Goal: Task Accomplishment & Management: Manage account settings

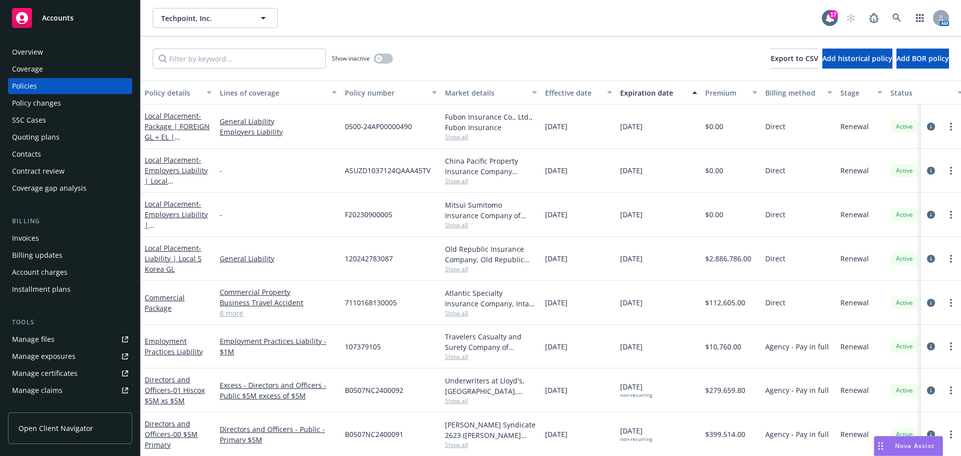
click at [48, 136] on div "Quoting plans" at bounding box center [36, 137] width 48 height 16
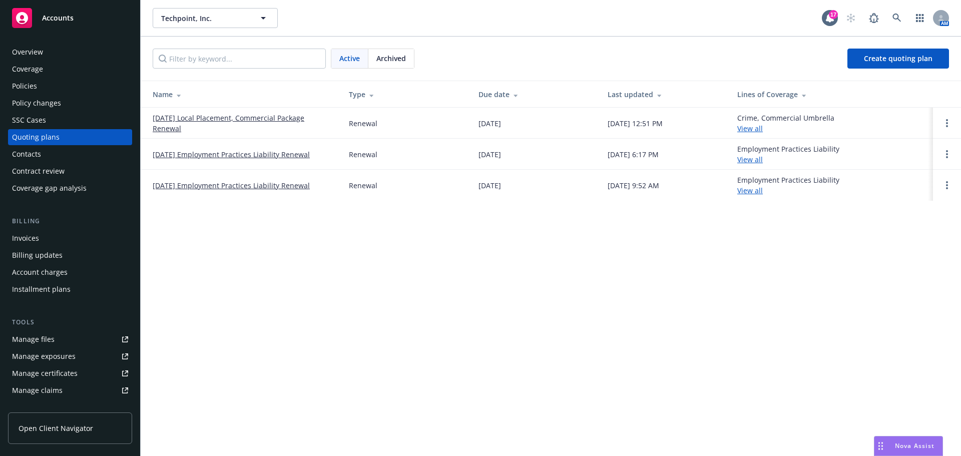
click at [220, 120] on link "[DATE] Local Placement, Commercial Package Renewal" at bounding box center [243, 123] width 180 height 21
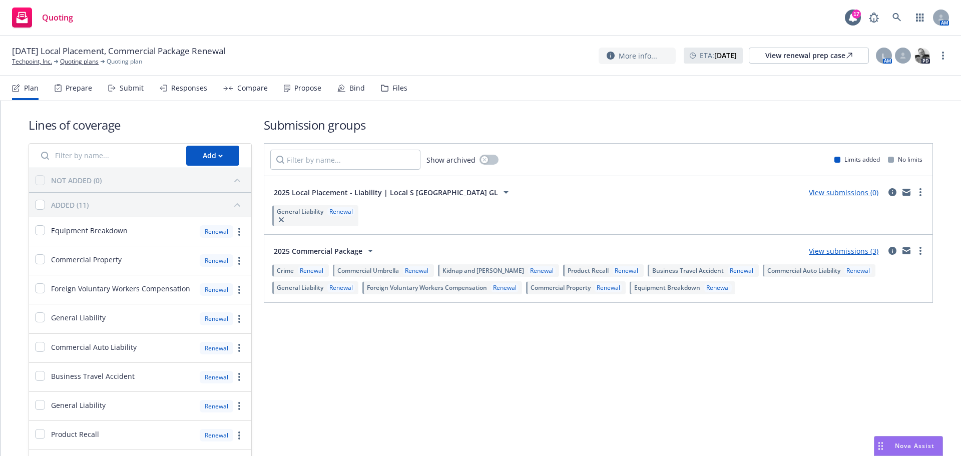
click at [130, 88] on div "Submit" at bounding box center [132, 88] width 24 height 8
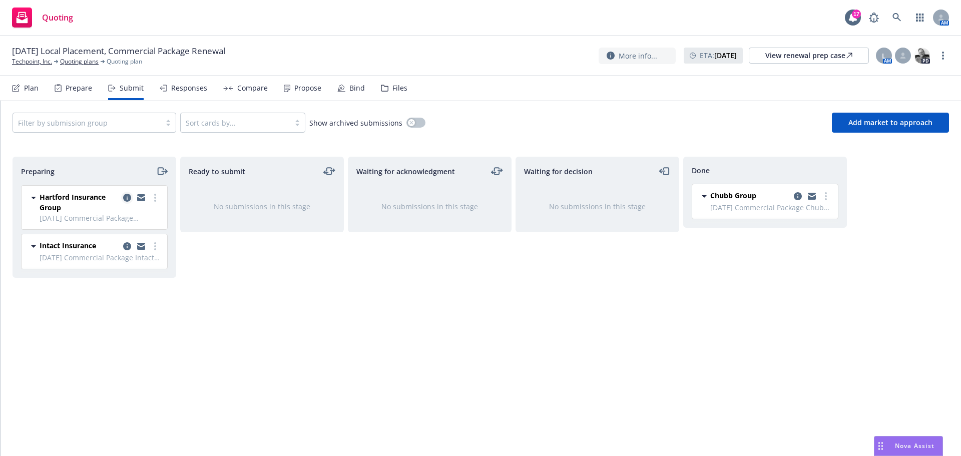
click at [125, 197] on icon "copy logging email" at bounding box center [127, 198] width 8 height 8
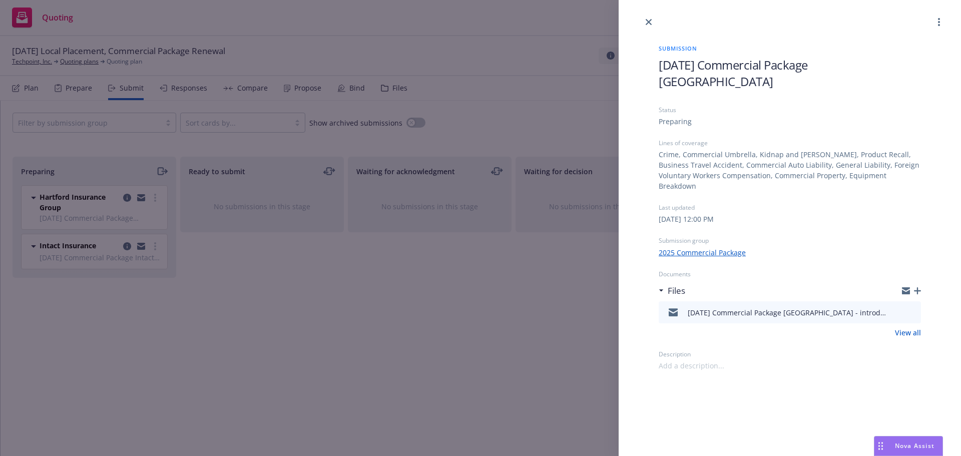
drag, startPoint x: 648, startPoint y: 22, endPoint x: 629, endPoint y: 41, distance: 26.9
click at [650, 23] on icon "close" at bounding box center [649, 22] width 6 height 6
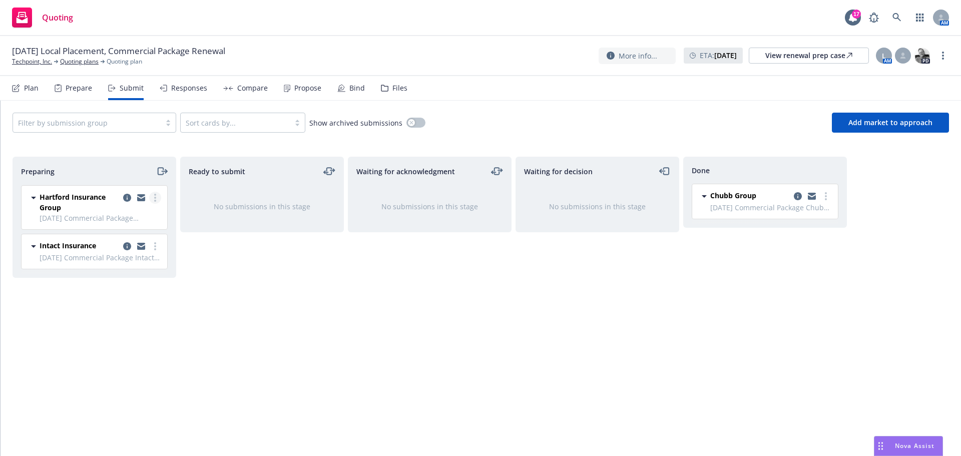
click at [156, 196] on icon "more" at bounding box center [155, 198] width 2 height 8
click at [113, 277] on span "Add accepted decision" at bounding box center [111, 278] width 100 height 10
select select "12"
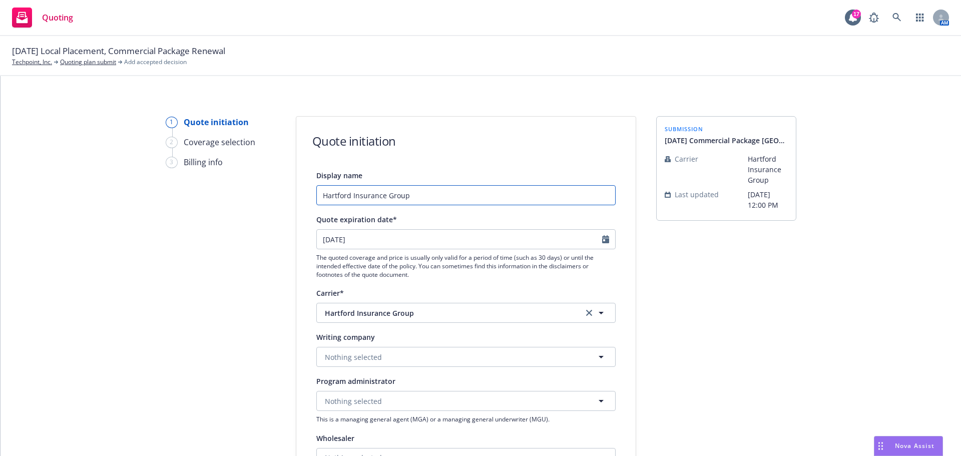
click at [318, 195] on input "Hartford Insurance Group" at bounding box center [465, 195] width 299 height 20
drag, startPoint x: 509, startPoint y: 197, endPoint x: 454, endPoint y: 190, distance: 55.9
click at [454, 190] on input "[DATE] Commercial Package Hartford Insurance Group" at bounding box center [465, 195] width 299 height 20
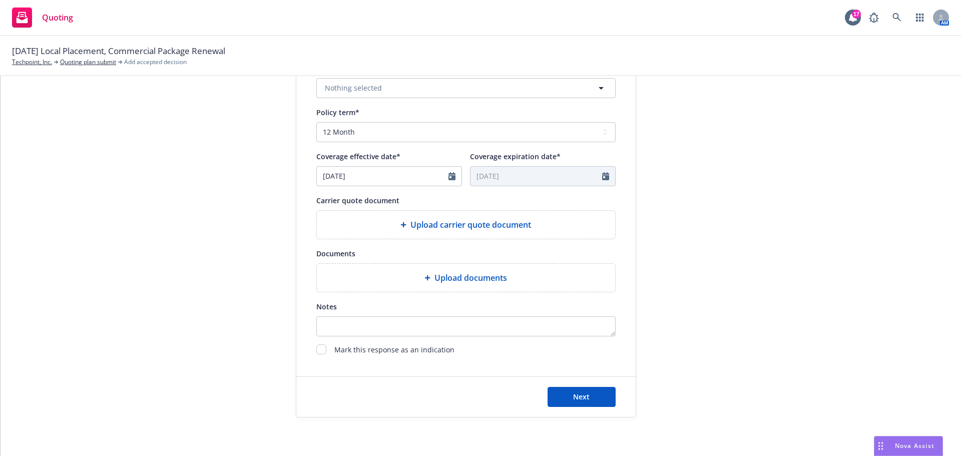
scroll to position [371, 0]
type input "[DATE] Commercial Package [GEOGRAPHIC_DATA]"
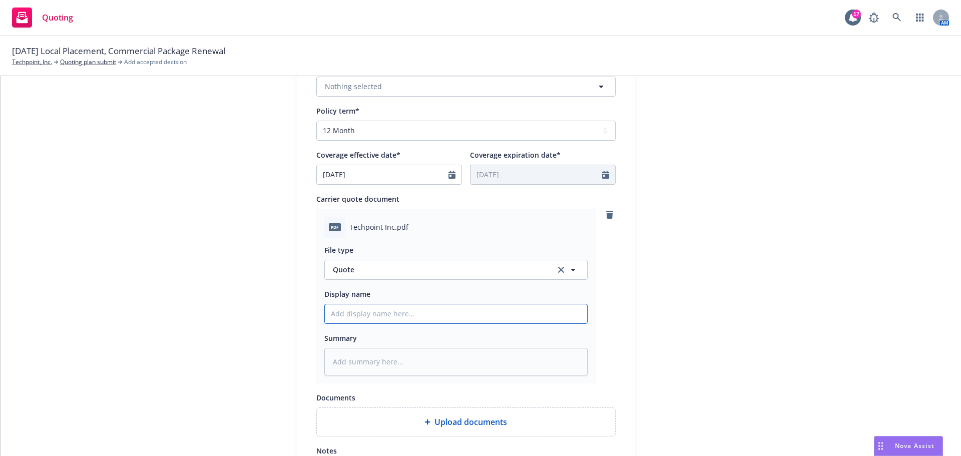
click at [350, 315] on input "Display name" at bounding box center [456, 313] width 262 height 19
click at [331, 315] on input "Display name" at bounding box center [456, 313] width 262 height 19
type textarea "x"
type input "8"
type textarea "x"
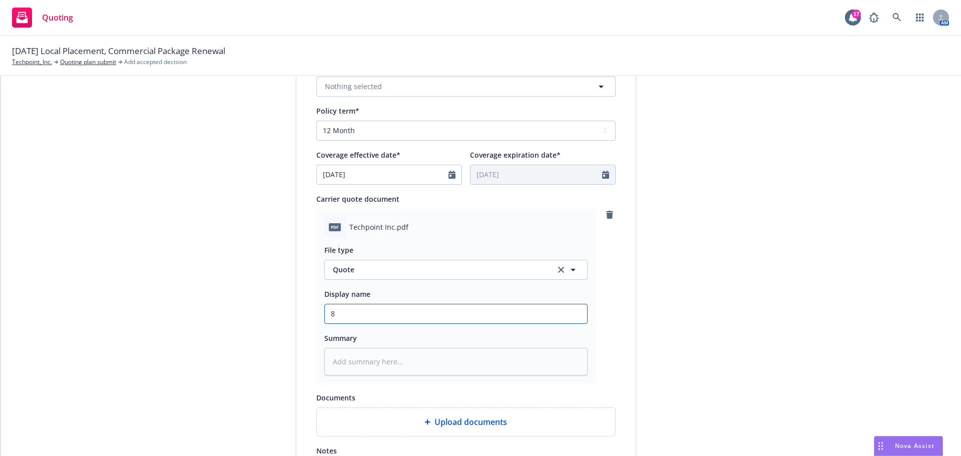
type input "8/"
type textarea "x"
type input "8/2"
type textarea "x"
type input "8/21"
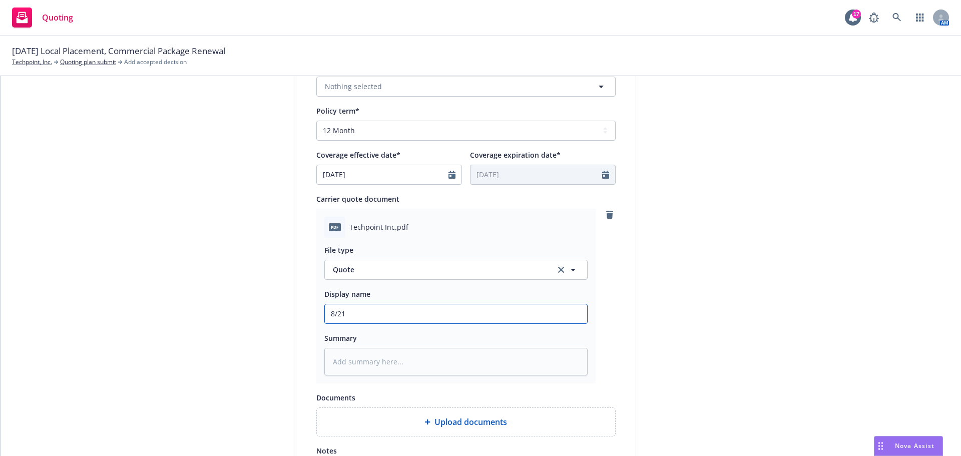
type textarea "x"
type input "8/21/"
type textarea "x"
type input "8/21/2"
type textarea "x"
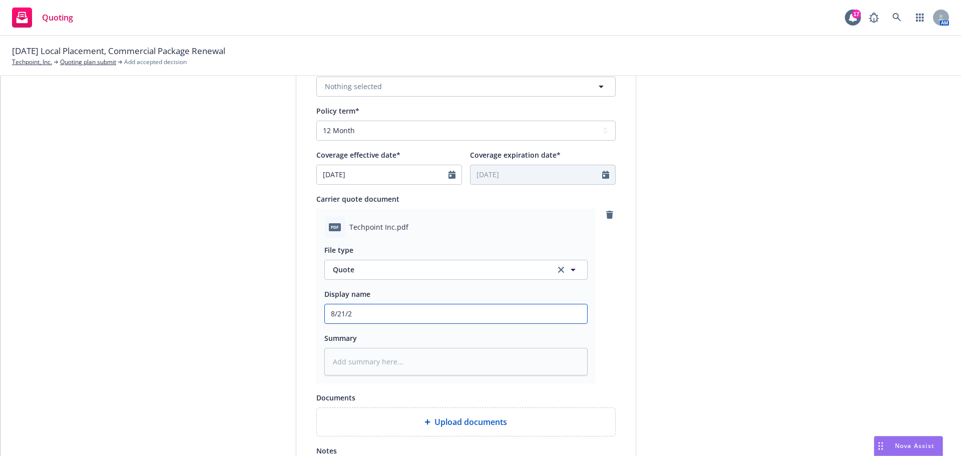
type input "[DATE]"
type textarea "x"
type input "8/21/202"
type textarea "x"
type input "[DATE]"
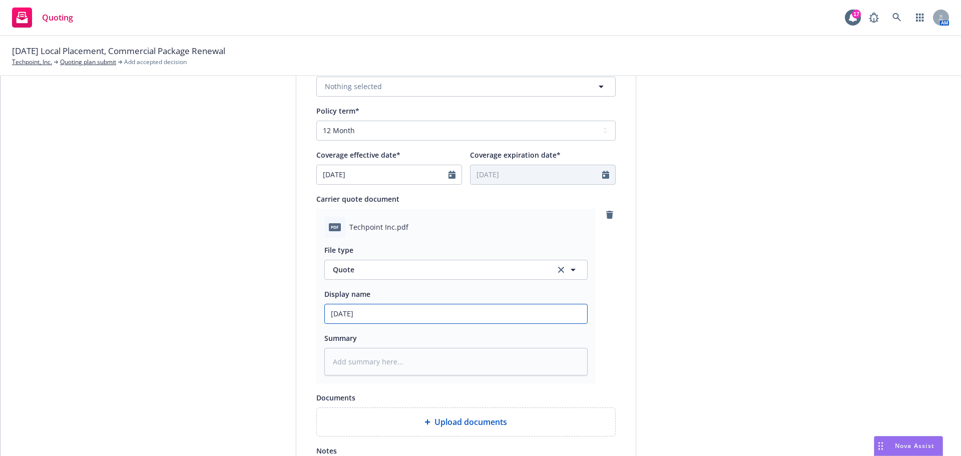
type textarea "x"
type input "[DATE]"
type textarea "x"
type input "[DATE] C"
type textarea "x"
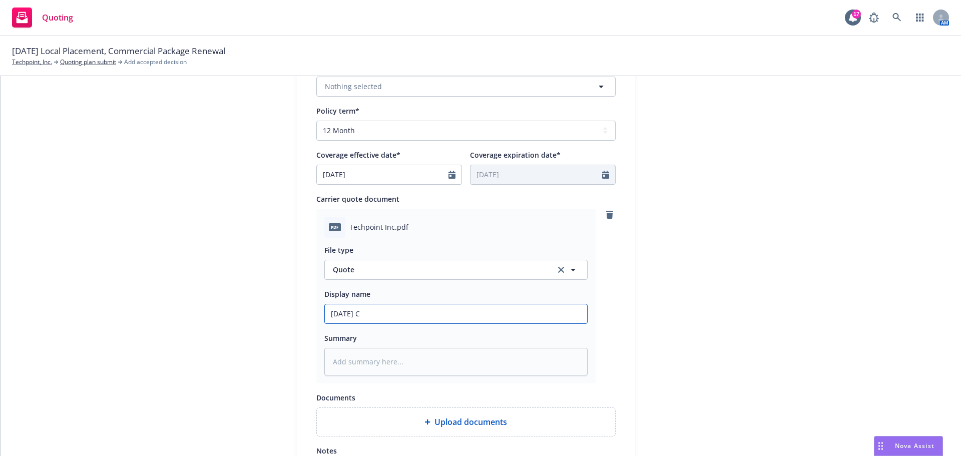
type input "[DATE] Co"
type textarea "x"
type input "[DATE] Com"
type textarea "x"
type input "[DATE] Comm"
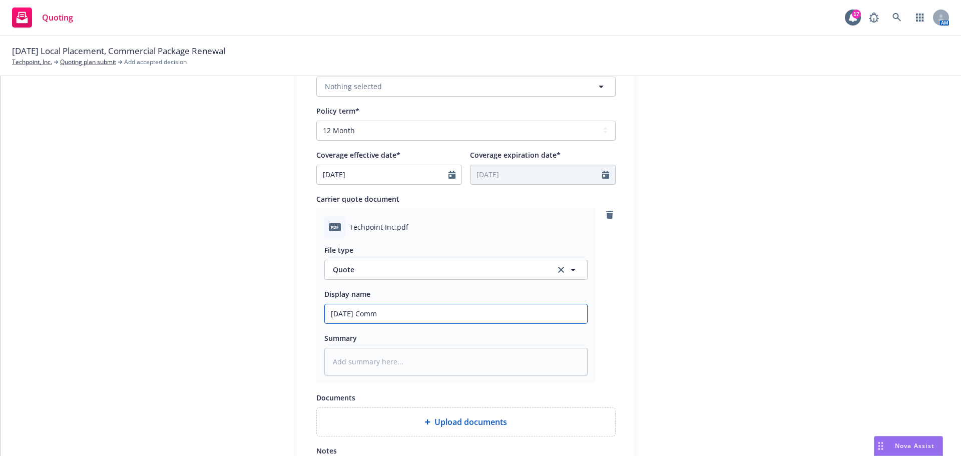
type textarea "x"
type input "[DATE] Commer"
type textarea "x"
type input "[DATE] Commerc"
type textarea "x"
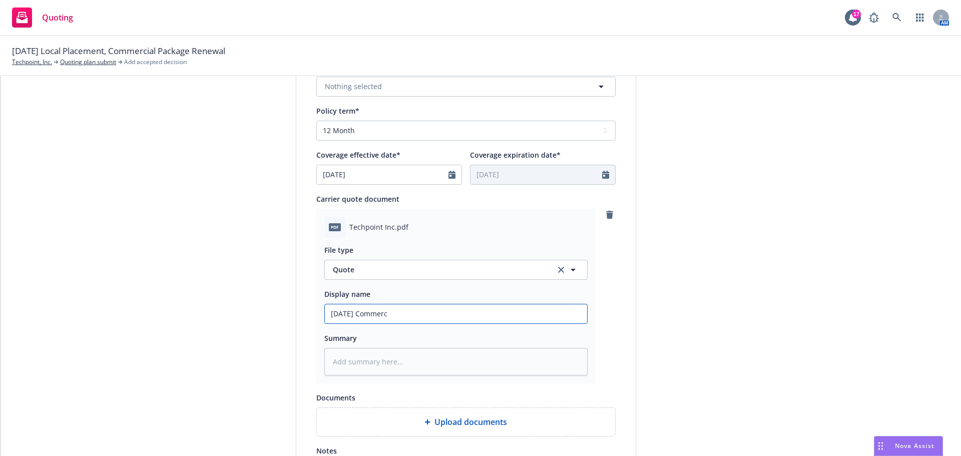
type input "[DATE] Commerci"
type textarea "x"
type input "[DATE] Commercia"
type textarea "x"
type input "[DATE] Commercial"
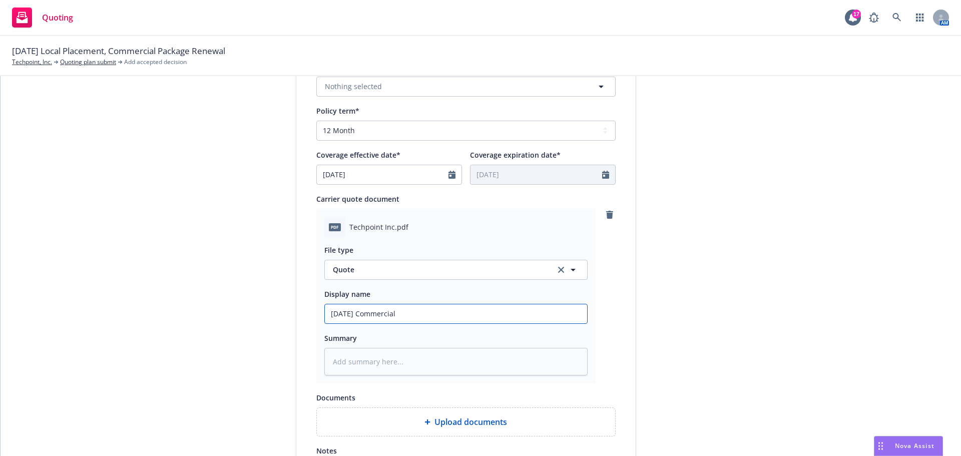
type textarea "x"
type input "[DATE] Commercial"
type textarea "x"
type input "[DATE] Commercial P"
type textarea "x"
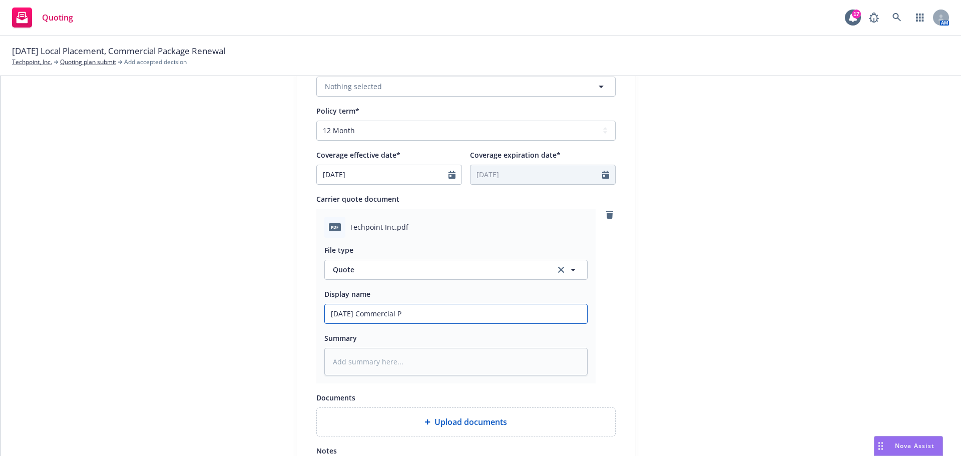
type input "[DATE] Commercial Pa"
type textarea "x"
type input "[DATE] Commercial Pac"
type textarea "x"
type input "[DATE] Commercial Pack"
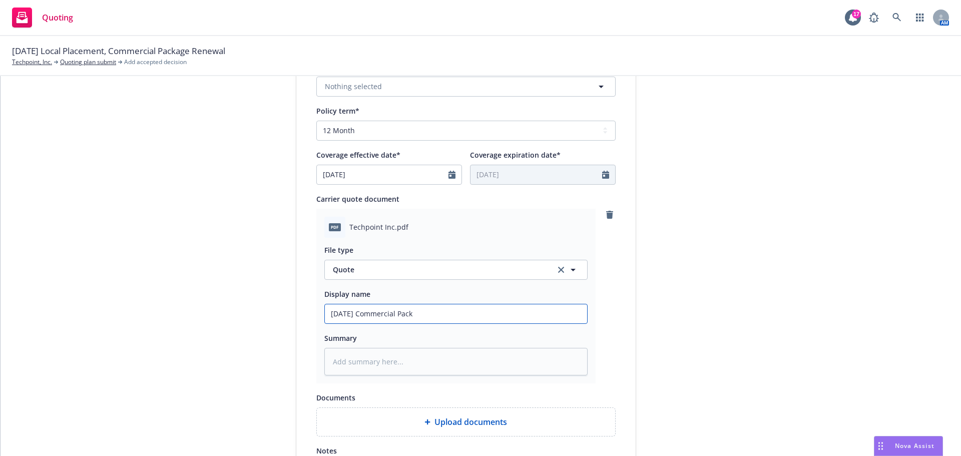
type textarea "x"
type input "[DATE] Commercial Packa"
type textarea "x"
type input "[DATE] Commercial Packag"
type textarea "x"
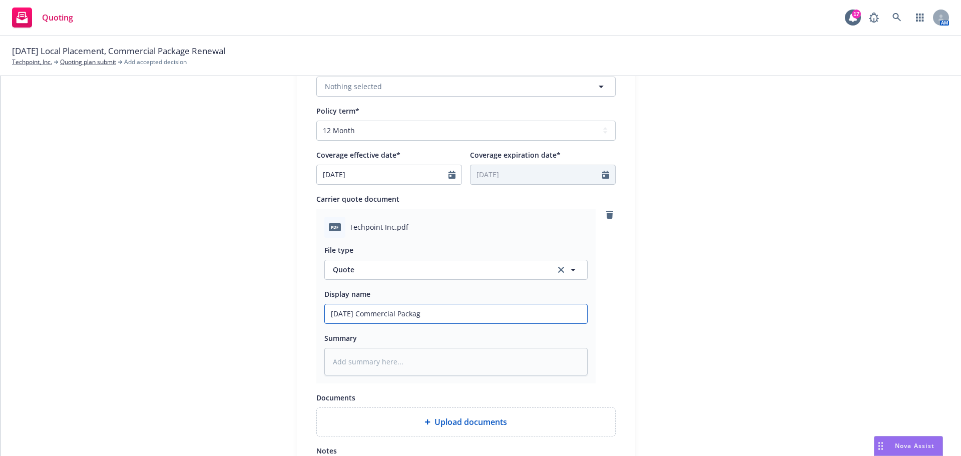
type input "[DATE] Commercial Package"
type textarea "x"
type input "[DATE] Commercial Package"
type textarea "x"
type input "[DATE] Commercial Package Q"
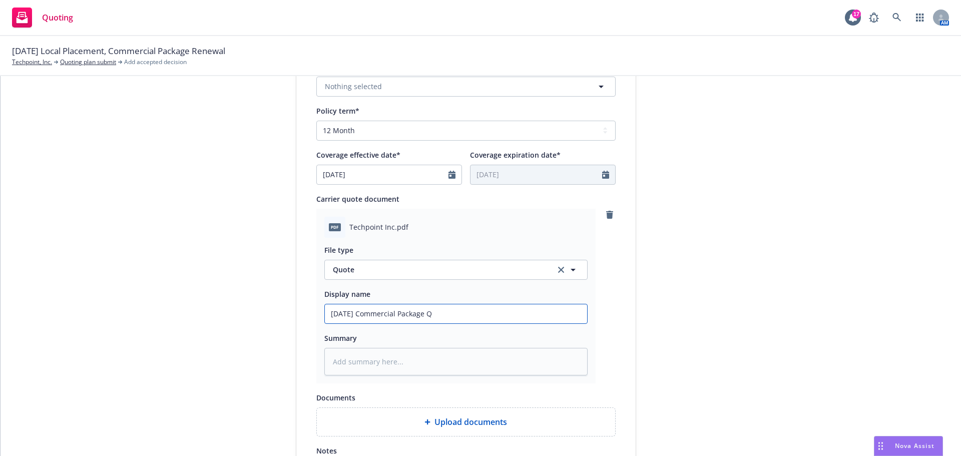
type textarea "x"
type input "[DATE] Commercial Package Qu"
type textarea "x"
type input "[DATE] Commercial Package Quo"
type textarea "x"
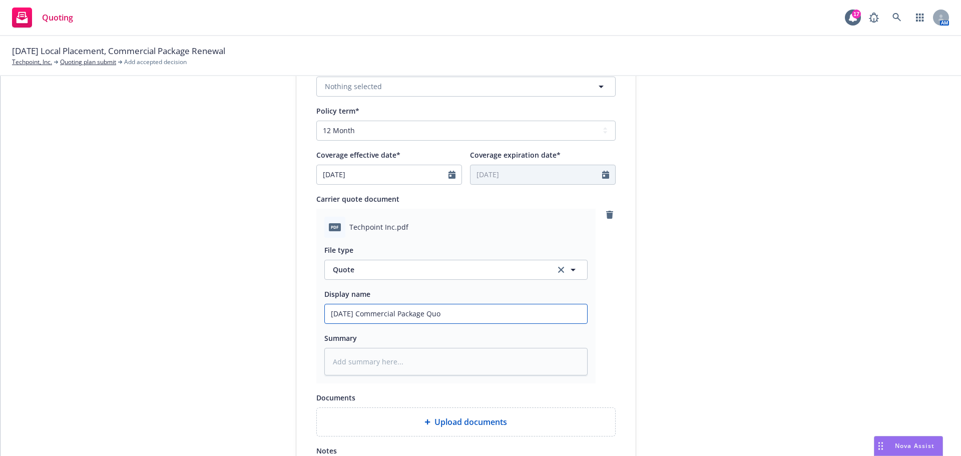
type input "[DATE] Commercial Package Quot"
type textarea "x"
type input "[DATE] Commercial Package Quote"
type textarea "x"
type input "[DATE] Commercial Package Quote:"
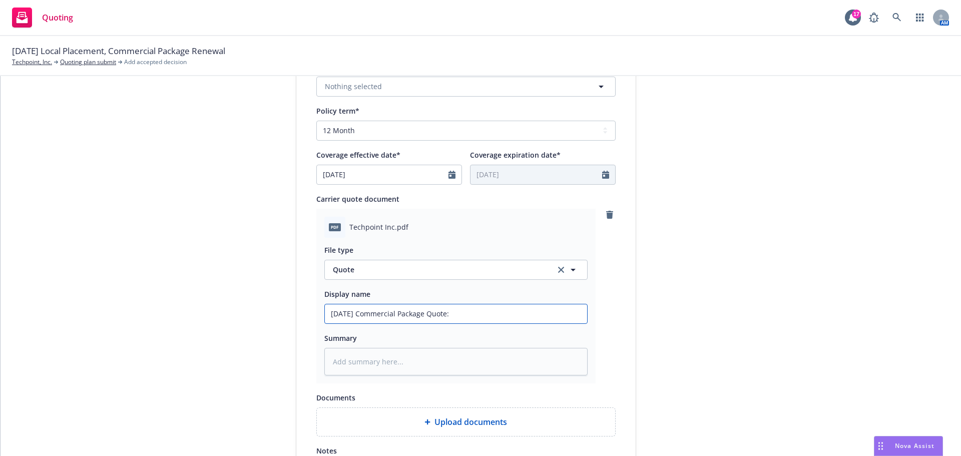
type textarea "x"
type input "[DATE] Commercial Package Quote:"
type textarea "x"
type input "[DATE] Commercial Package Quote: $"
type textarea "x"
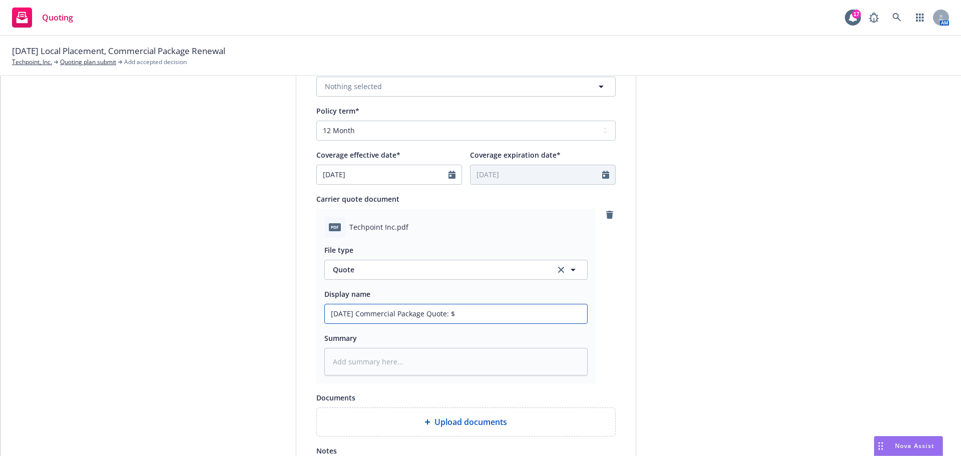
type input "[DATE] Commercial Package Quote: $1"
type textarea "x"
type input "[DATE] Commercial Package Quote: $12"
type textarea "x"
type input "[DATE] Commercial Package Quote: $121"
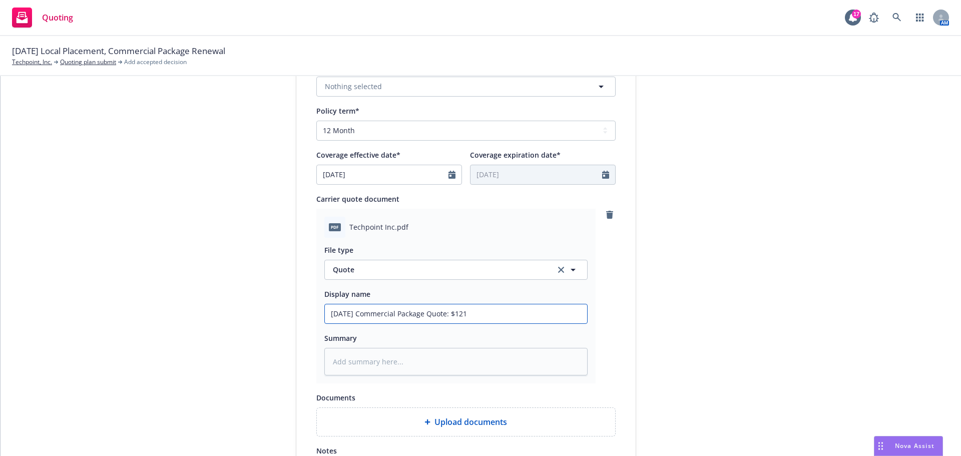
type textarea "x"
type input "[DATE] Commercial Package Quote: $121,"
type textarea "x"
type input "[DATE] Commercial Package Quote: $121,0"
type textarea "x"
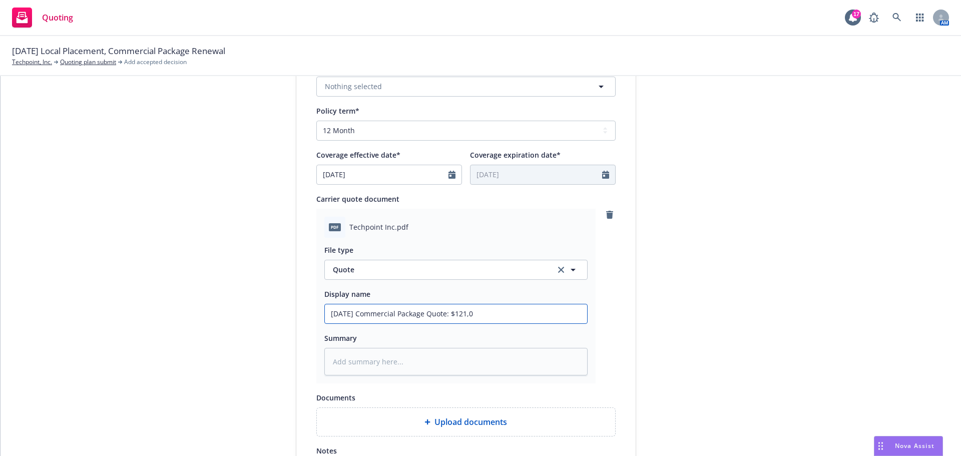
type input "[DATE] Commercial Package Quote: $121,02"
type textarea "x"
type input "[DATE] Commercial Package Quote: $121,025"
type textarea "x"
type input "[DATE] Commercial Package Quote: $121,025"
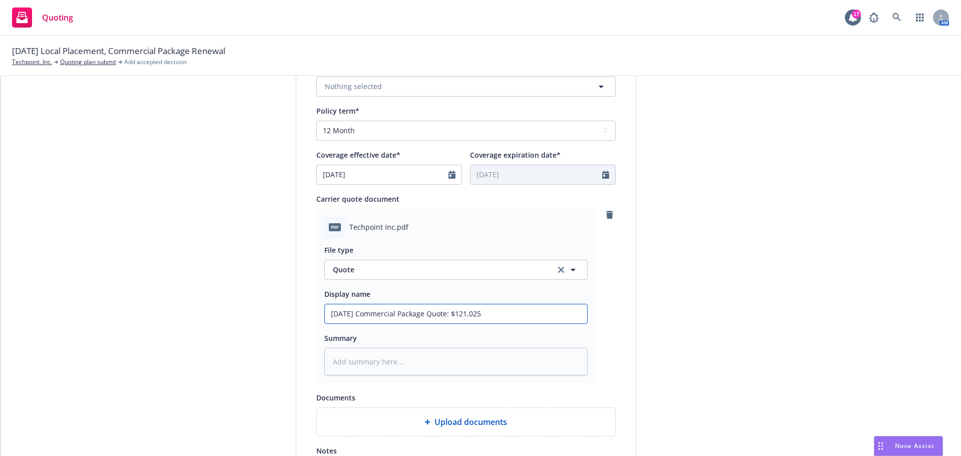
type textarea "x"
type input "[DATE] Commercial Package Quote: $121,025 H"
type textarea "x"
type input "[DATE] Commercial Package Quote: $121,025 Ha"
type textarea "x"
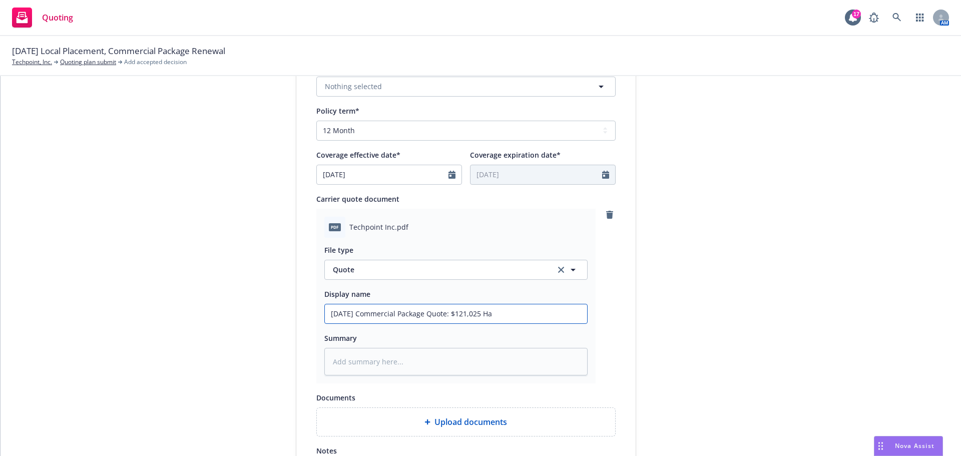
type input "[DATE] Commercial Package Quote: $121,025 Har"
type textarea "x"
type input "[DATE] Commercial Package Quote: $121,025 [PERSON_NAME]"
type textarea "x"
type input "[DATE] Commercial Package Quote: $121,025 Hartf"
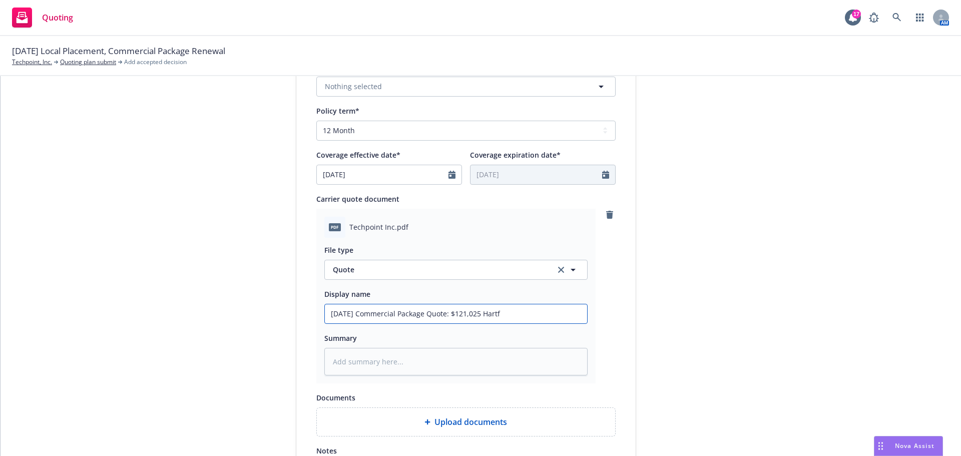
type textarea "x"
type input "[DATE] Commercial Package Quote: $121,025 Hartfo"
type textarea "x"
type input "[DATE] Commercial Package Quote: $121,025 Hartf"
type textarea "x"
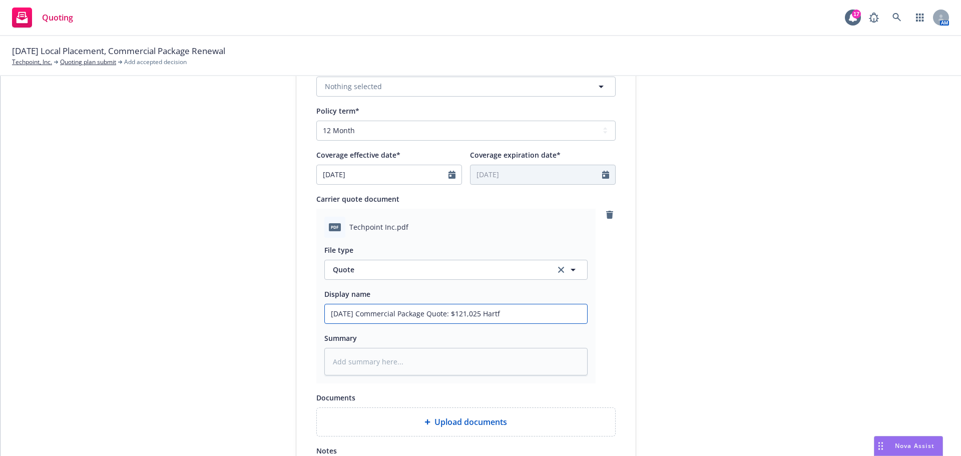
type input "[DATE] Commercial Package Quote: $121,025 [PERSON_NAME]"
type textarea "x"
type input "[DATE] Commercial Package Quote: $121,025 Har"
type textarea "x"
type input "[DATE] Commercial Package Quote: $121,025 Ha"
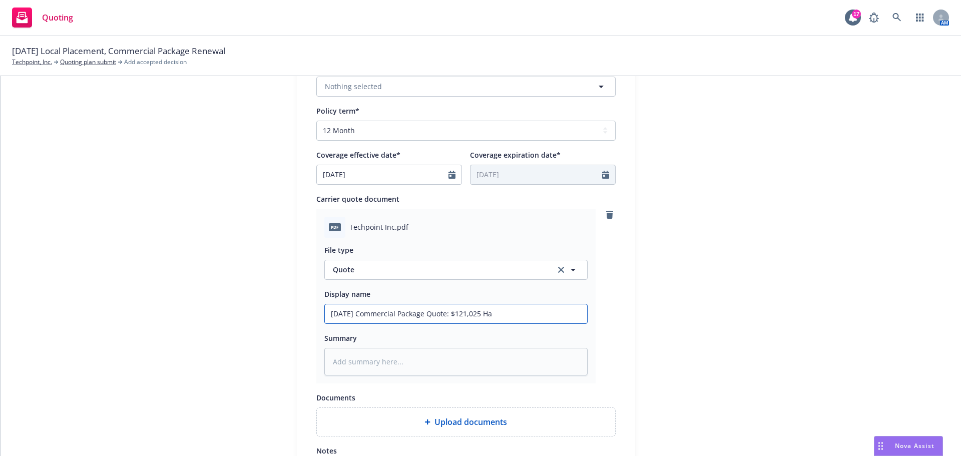
type textarea "x"
type input "[DATE] Commercial Package Quote: $121,025 H"
type textarea "x"
type input "[DATE] Commercial Package Quote: $121,025"
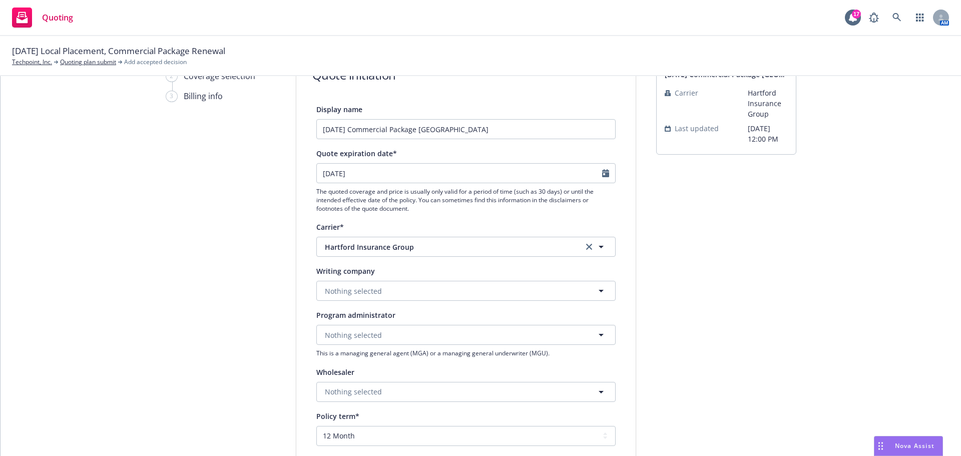
scroll to position [0, 0]
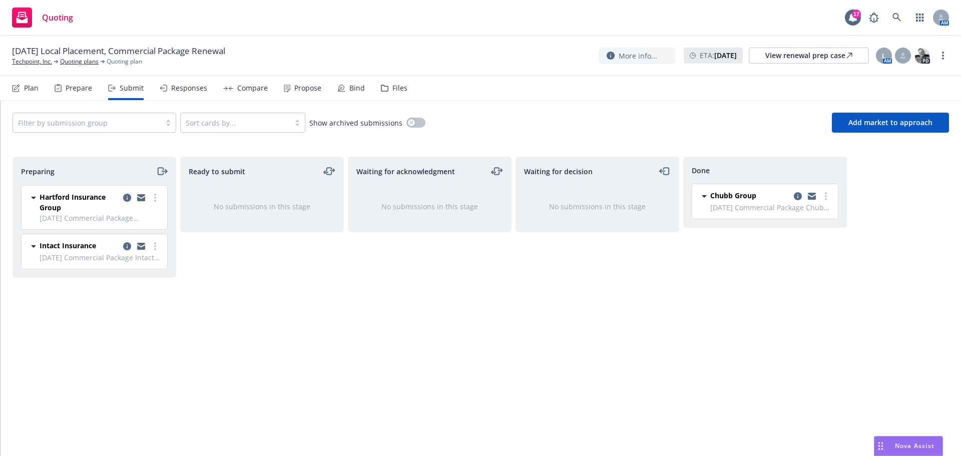
click at [128, 195] on icon "copy logging email" at bounding box center [127, 198] width 8 height 8
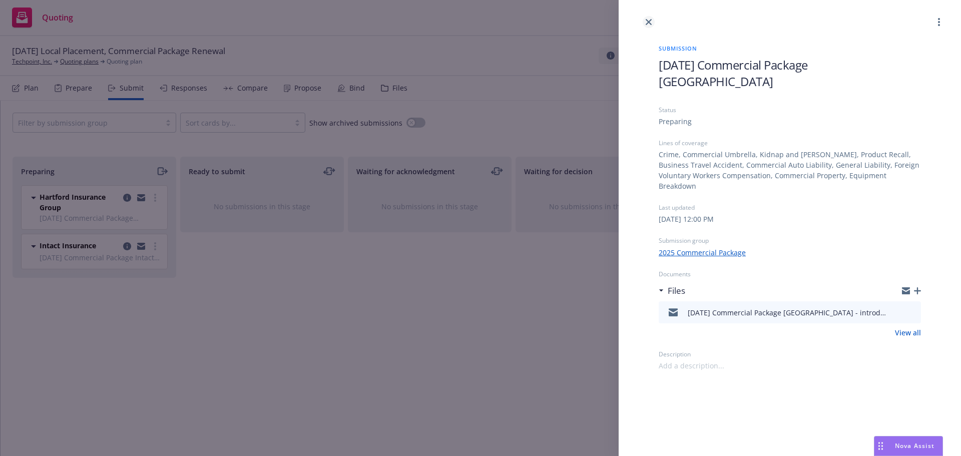
click at [654, 21] on link "close" at bounding box center [649, 22] width 12 height 12
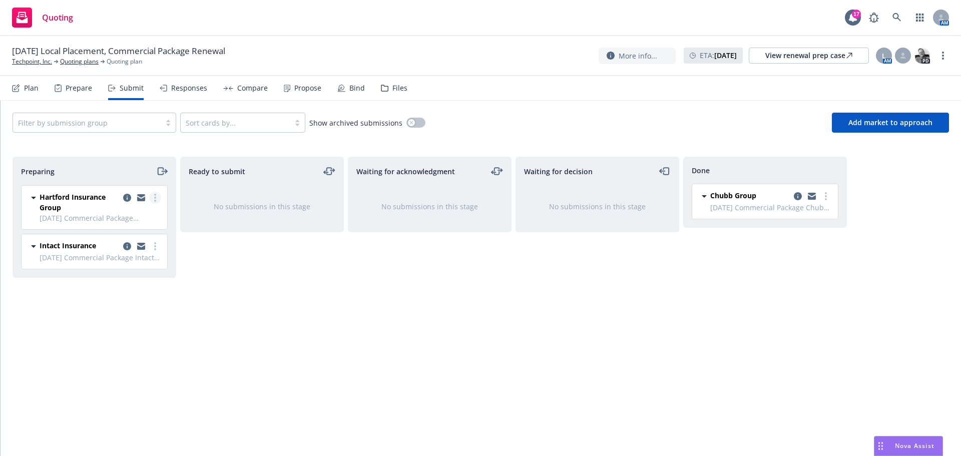
click at [153, 197] on link "more" at bounding box center [155, 198] width 12 height 12
click at [163, 169] on icon "moveRight" at bounding box center [161, 171] width 6 height 7
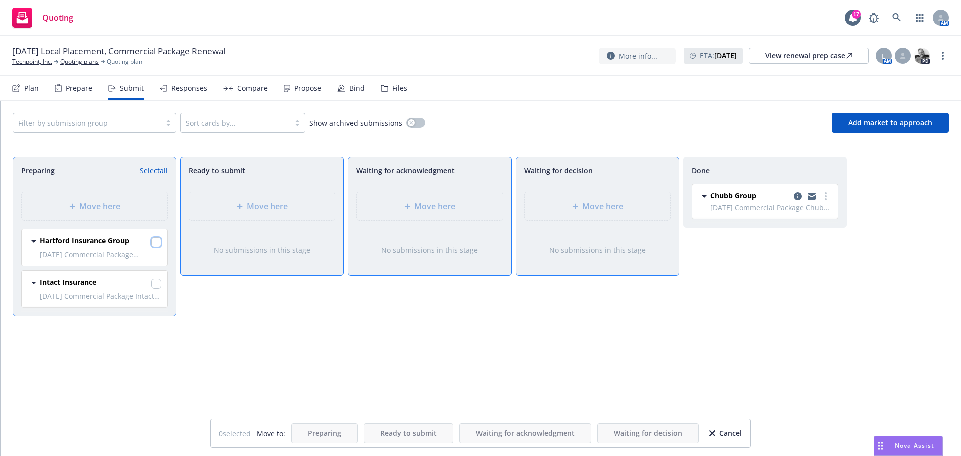
click at [153, 243] on input "checkbox" at bounding box center [156, 242] width 10 height 10
checkbox input "true"
drag, startPoint x: 286, startPoint y: 204, endPoint x: 269, endPoint y: 248, distance: 47.2
click at [285, 204] on span "Move here" at bounding box center [267, 206] width 41 height 12
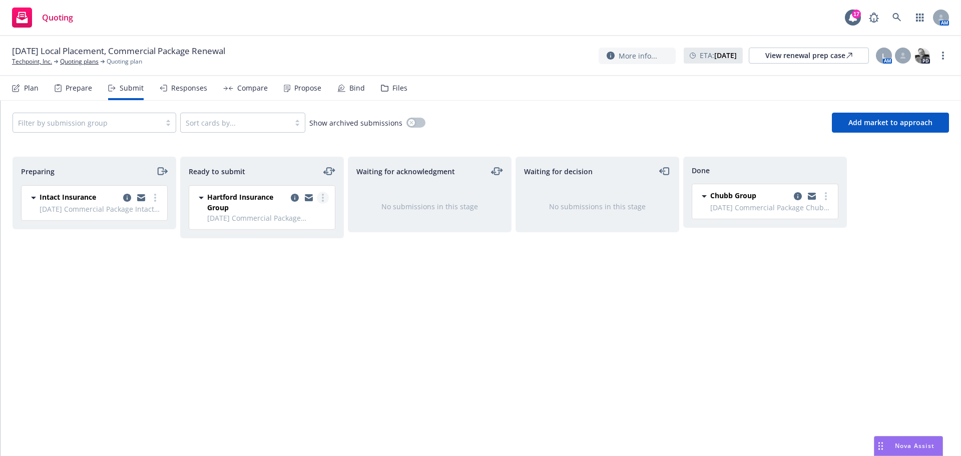
click at [325, 197] on link "more" at bounding box center [323, 198] width 12 height 12
click at [330, 166] on icon "moveLeftRight" at bounding box center [329, 171] width 12 height 12
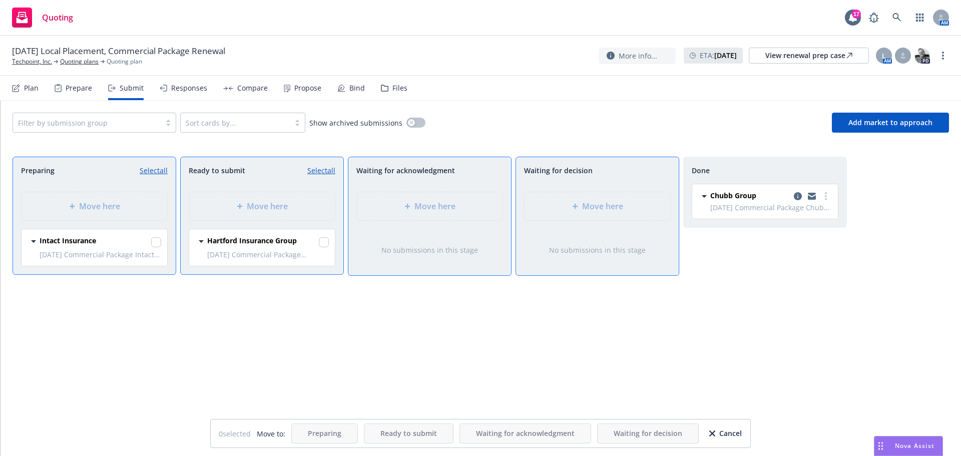
drag, startPoint x: 613, startPoint y: 212, endPoint x: 600, endPoint y: 220, distance: 15.3
click at [613, 212] on div "Move here" at bounding box center [597, 206] width 163 height 45
click at [426, 203] on div "Move here" at bounding box center [429, 206] width 163 height 45
click at [324, 238] on input "checkbox" at bounding box center [324, 242] width 10 height 10
checkbox input "true"
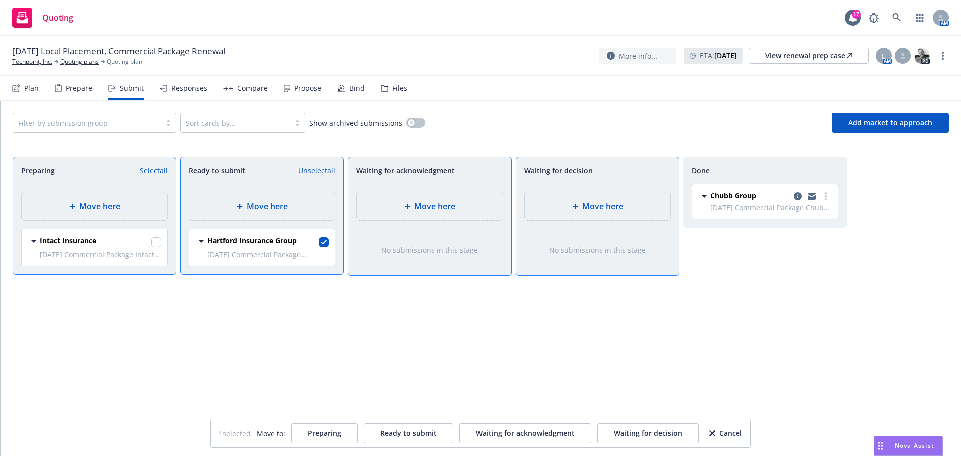
drag, startPoint x: 582, startPoint y: 203, endPoint x: 545, endPoint y: 235, distance: 49.0
click at [582, 204] on span "Move here" at bounding box center [602, 206] width 41 height 12
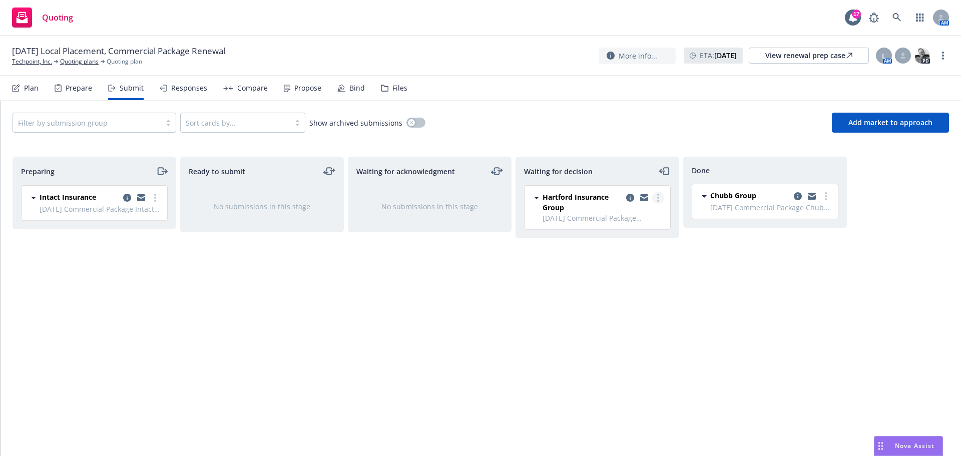
click at [657, 199] on link "more" at bounding box center [658, 198] width 12 height 12
drag, startPoint x: 428, startPoint y: 321, endPoint x: 494, endPoint y: 292, distance: 71.7
click at [428, 321] on div "Waiting for acknowledgment No submissions in this stage" at bounding box center [430, 296] width 164 height 278
click at [667, 170] on icon "moveLeft" at bounding box center [665, 171] width 12 height 12
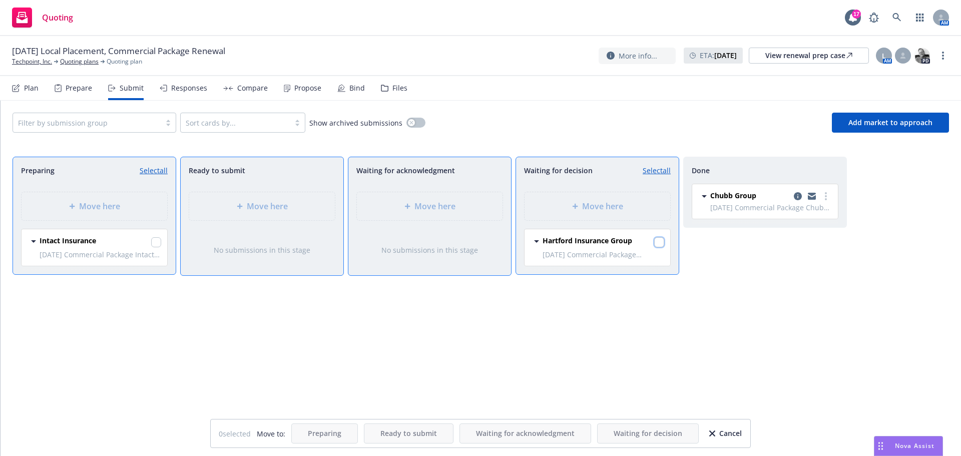
click at [657, 242] on input "checkbox" at bounding box center [659, 242] width 10 height 10
checkbox input "true"
click at [731, 431] on div "Cancel" at bounding box center [725, 433] width 33 height 19
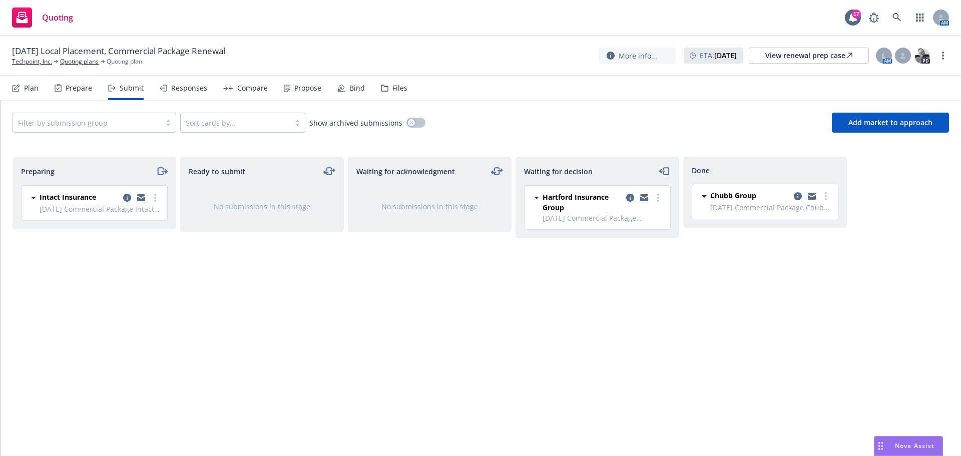
click at [666, 168] on icon "moveLeft" at bounding box center [666, 171] width 6 height 7
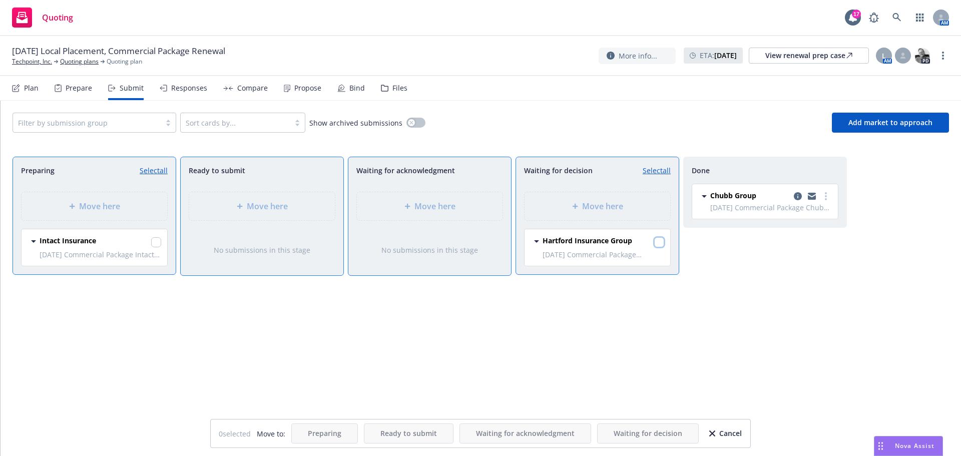
click at [658, 241] on input "checkbox" at bounding box center [659, 242] width 10 height 10
checkbox input "true"
click at [103, 207] on span "Move here" at bounding box center [99, 206] width 41 height 12
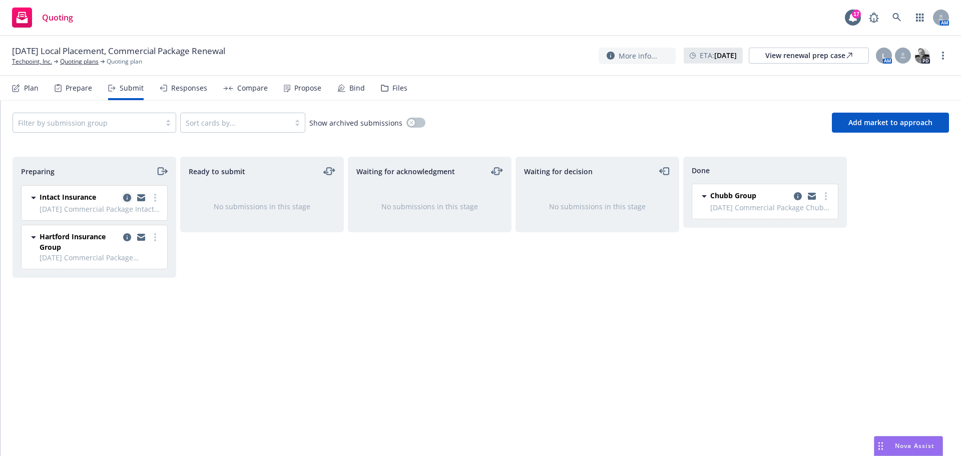
click at [130, 196] on icon "copy logging email" at bounding box center [127, 198] width 8 height 8
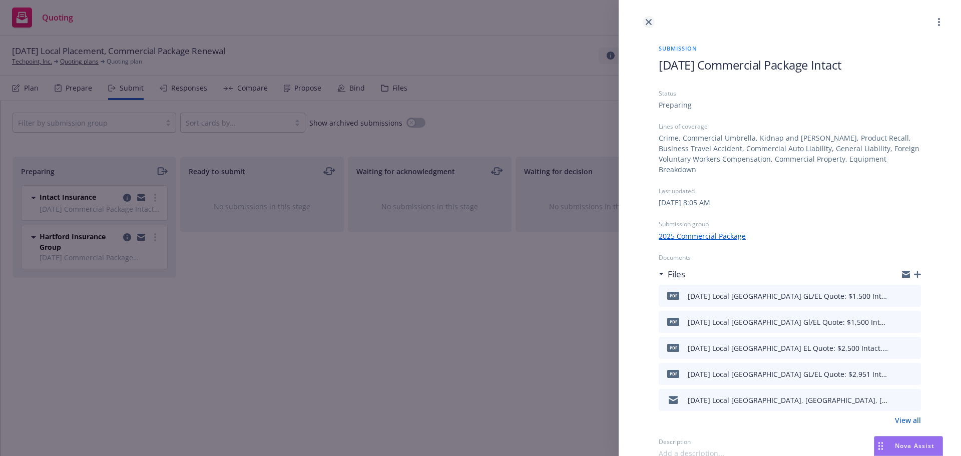
click at [648, 19] on icon "close" at bounding box center [649, 22] width 6 height 6
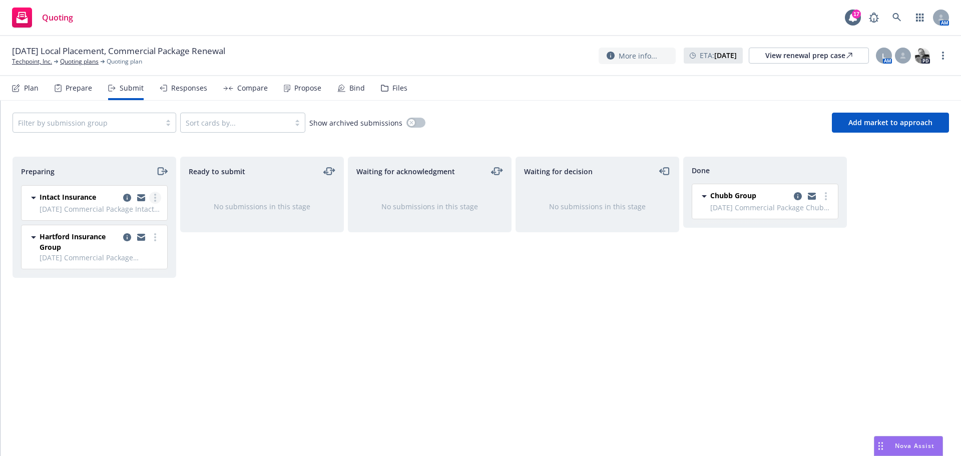
click at [154, 200] on link "more" at bounding box center [155, 198] width 12 height 12
click at [97, 278] on span "Add accepted decision" at bounding box center [111, 278] width 100 height 10
select select "12"
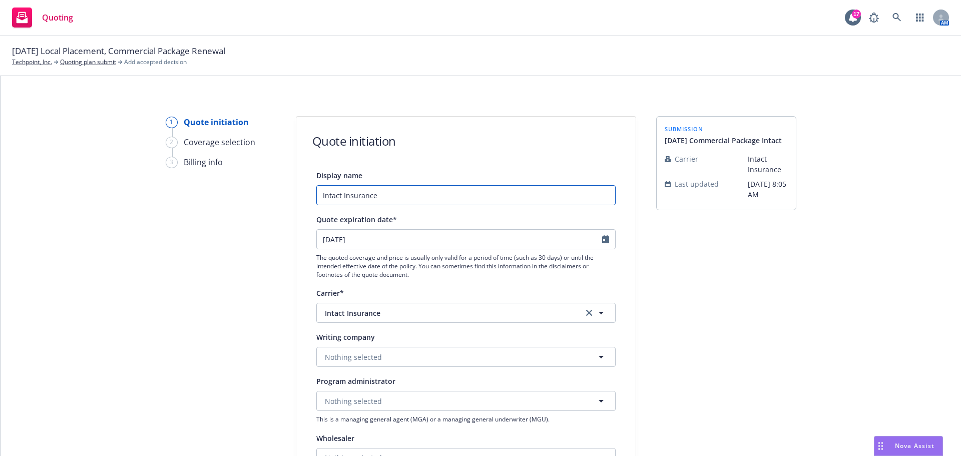
click at [316, 192] on input "Intact Insurance" at bounding box center [465, 195] width 299 height 20
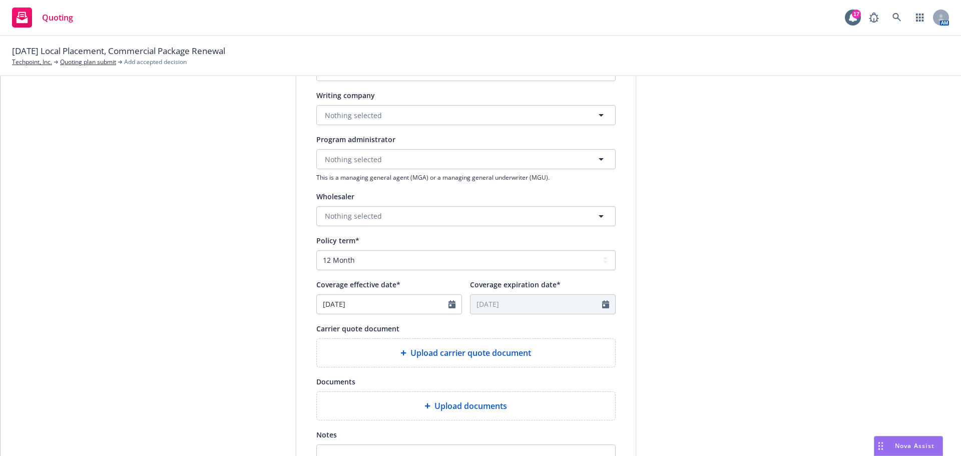
scroll to position [350, 0]
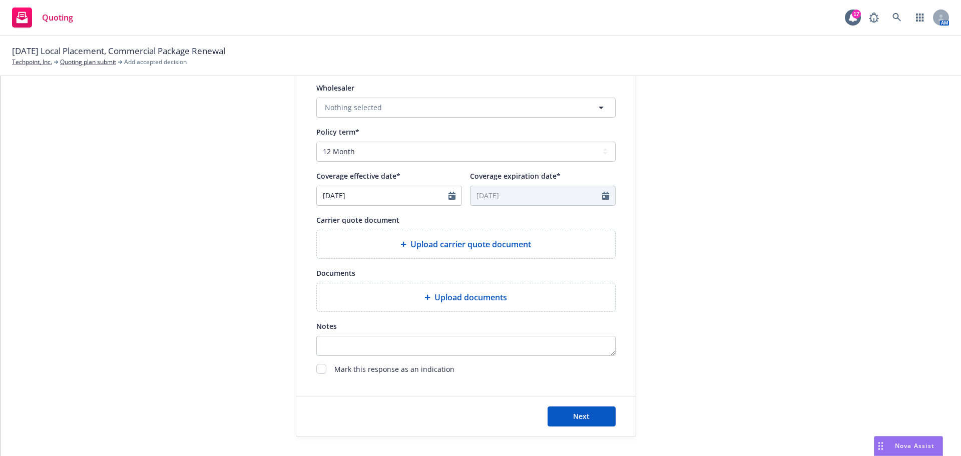
type input "[DATE] Commercial Package Quote Intact"
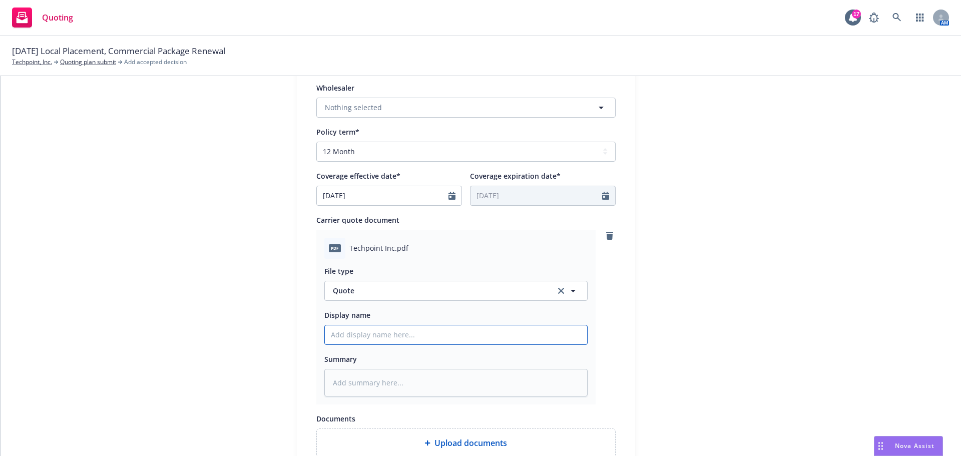
click at [346, 333] on input "Display name" at bounding box center [456, 334] width 262 height 19
type textarea "x"
type input "8"
type textarea "x"
type input "8/"
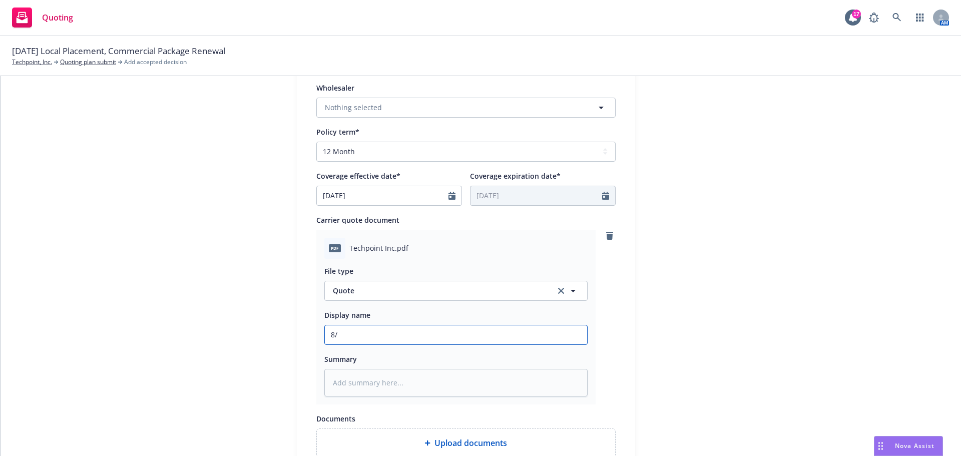
type textarea "x"
type input "8/2"
type textarea "x"
type input "8/21"
type textarea "x"
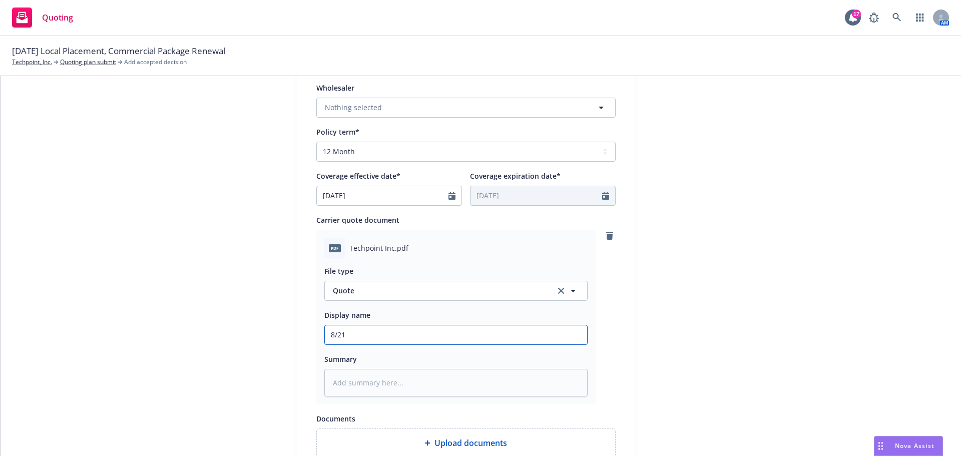
type input "8/21/"
type textarea "x"
type input "8/21/2"
type textarea "x"
type input "[DATE]"
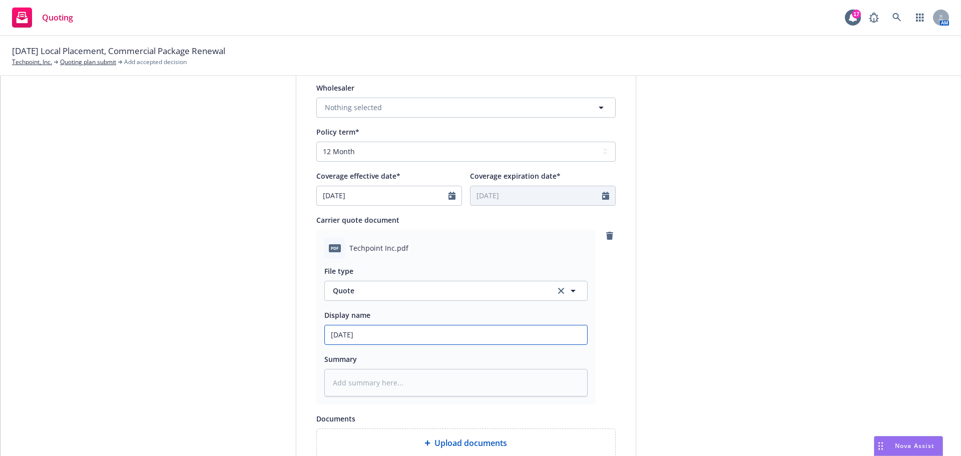
type textarea "x"
type input "8/21/202"
type textarea "x"
type input "[DATE]"
type textarea "x"
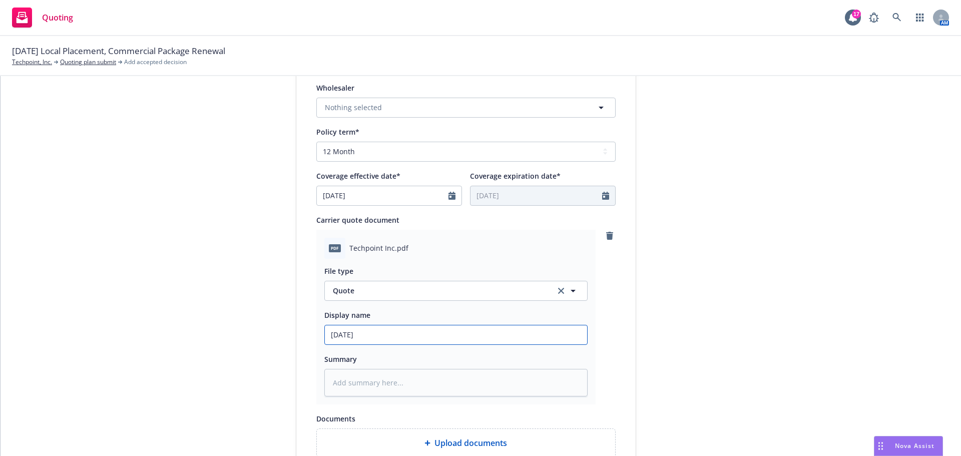
type input "[DATE]"
type textarea "x"
type input "[DATE] C"
type textarea "x"
type input "[DATE] Co"
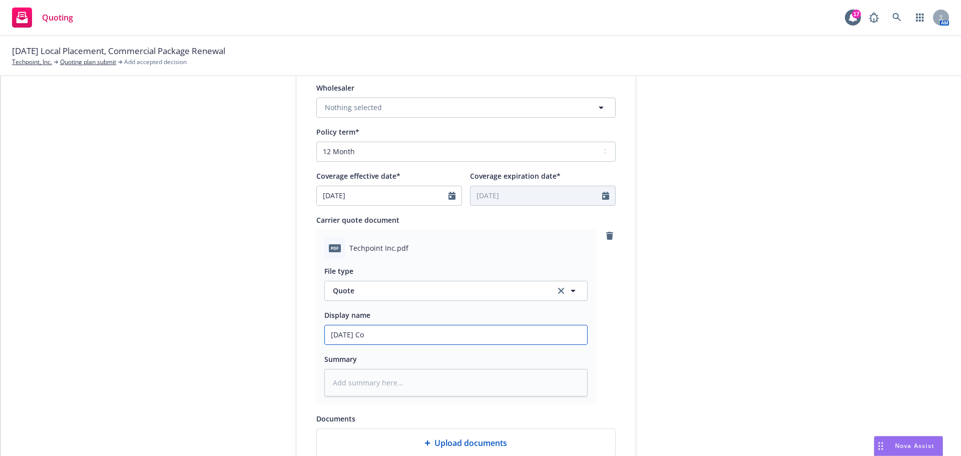
type textarea "x"
type input "[DATE] Com"
type textarea "x"
type input "[DATE] Comm"
type textarea "x"
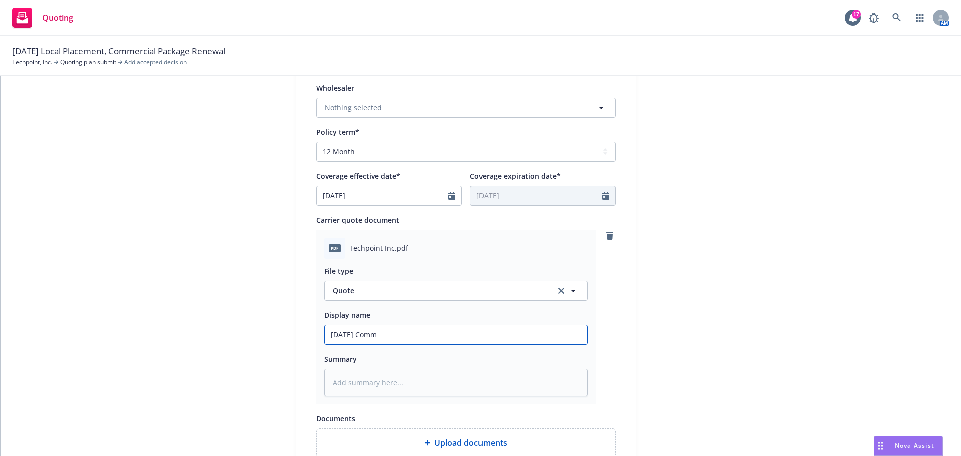
type input "[DATE] Comme"
type textarea "x"
type input "[DATE] Commer"
type textarea "x"
type input "[DATE] Commerc"
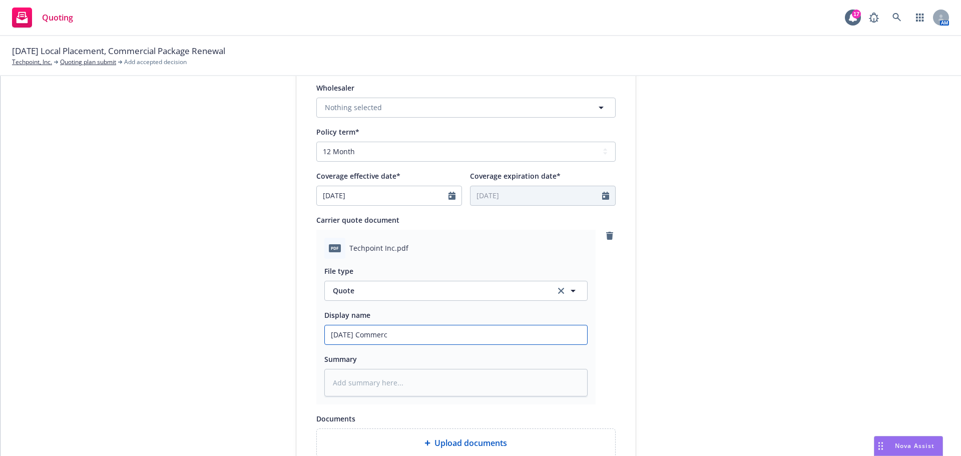
type textarea "x"
type input "[DATE] Commerci"
type textarea "x"
type input "[DATE] Commercia"
type textarea "x"
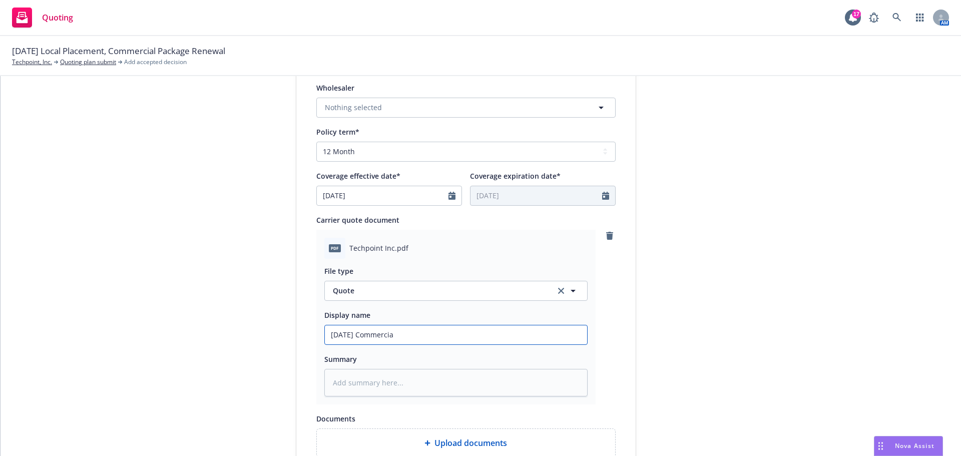
type input "[DATE] Commercial"
type textarea "x"
type input "[DATE] Commercial"
type textarea "x"
type input "[DATE] Commercial P"
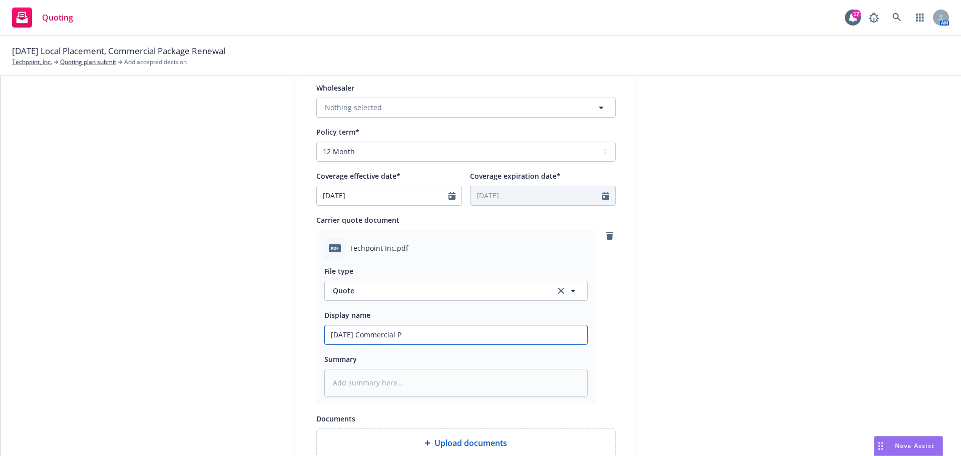
type textarea "x"
type input "[DATE] Commercial Pa"
type textarea "x"
type input "[DATE] Commercial Pac"
type textarea "x"
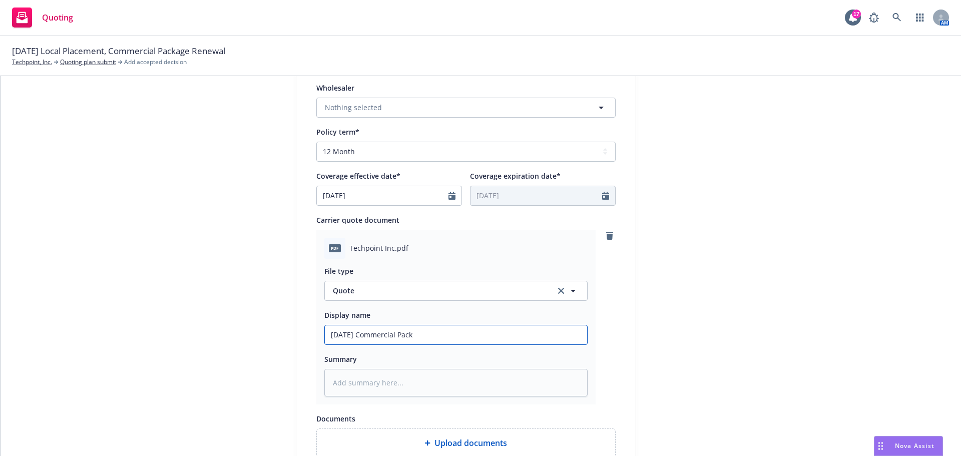
type input "[DATE] Commercial Packa"
type textarea "x"
type input "[DATE] Commercial Packag"
type textarea "x"
type input "[DATE] Commercial Package"
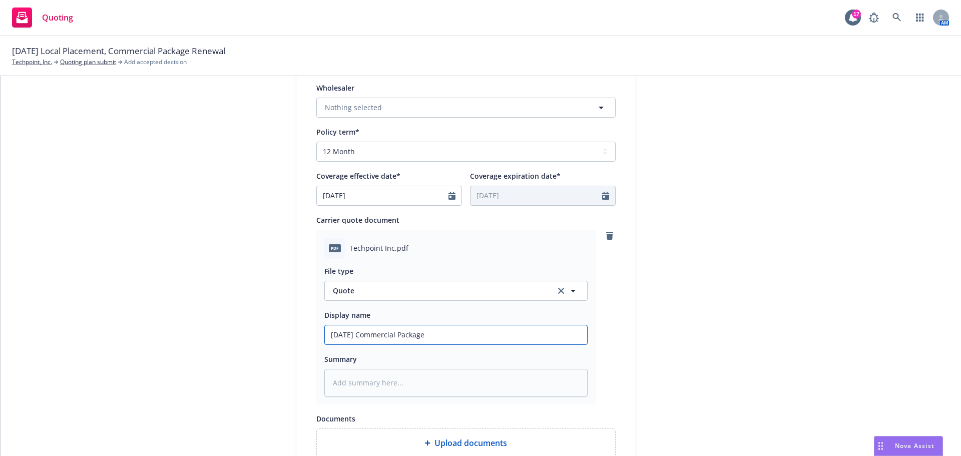
type textarea "x"
type input "[DATE] Commercial Package"
type textarea "x"
type input "[DATE] Commercial Package Q"
type textarea "x"
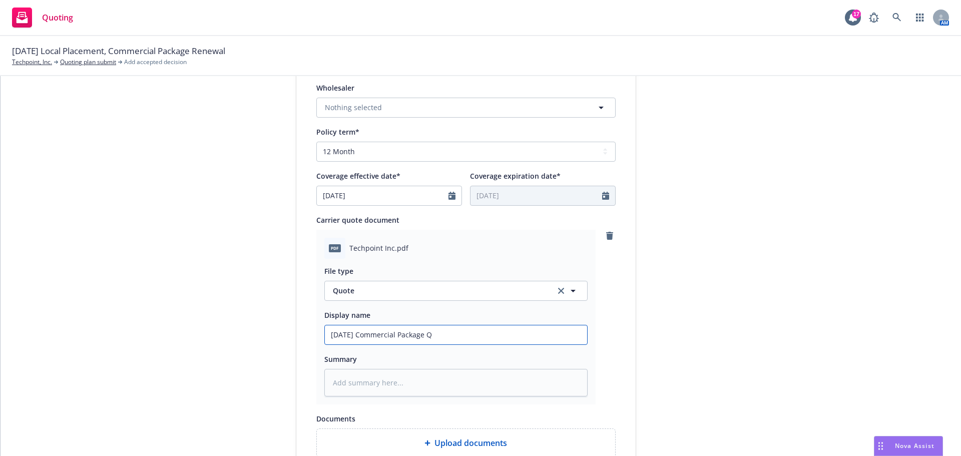
type input "[DATE] Commercial Package Qu"
type textarea "x"
type input "[DATE] Commercial Package Quo"
type textarea "x"
type input "[DATE] Commercial Package Quot"
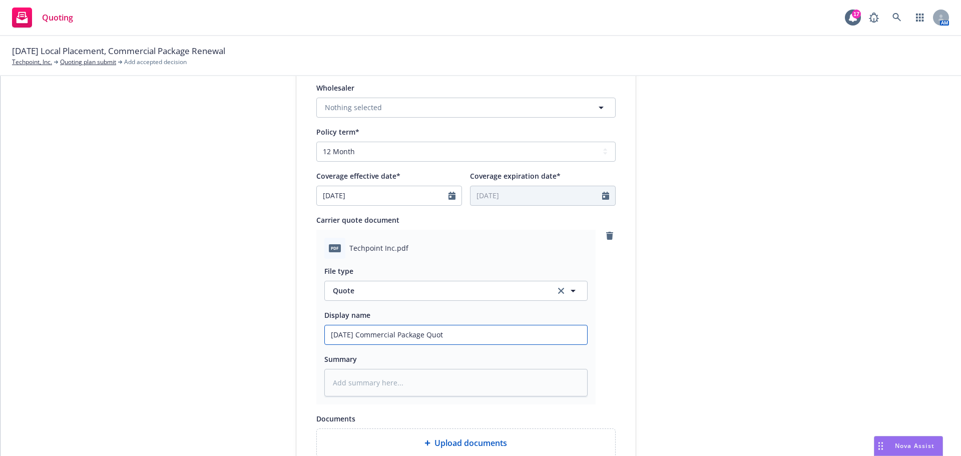
type textarea "x"
type input "[DATE] Commercial Package Quote"
type textarea "x"
type input "[DATE] Commercial Package Quote:"
type textarea "x"
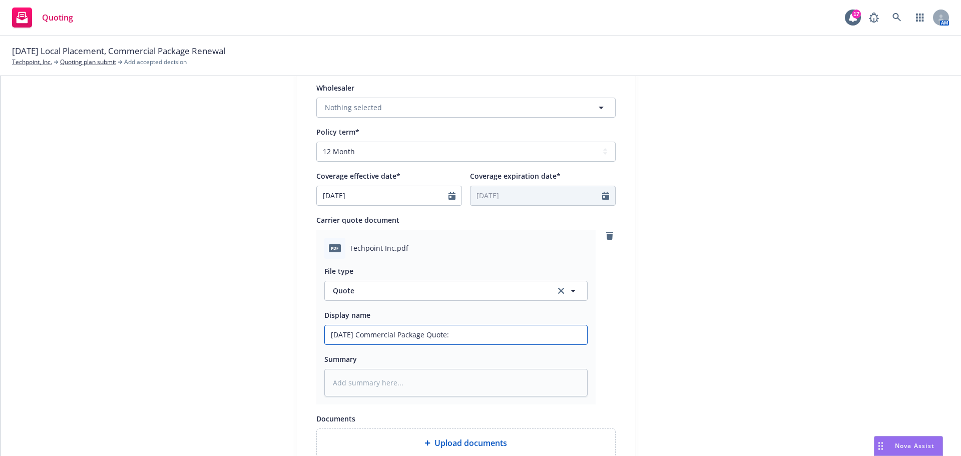
type input "[DATE] Commercial Package Quote:"
type textarea "x"
type input "[DATE] Commercial Package Quote: $"
type textarea "x"
type input "[DATE] Commercial Package Quote: $1"
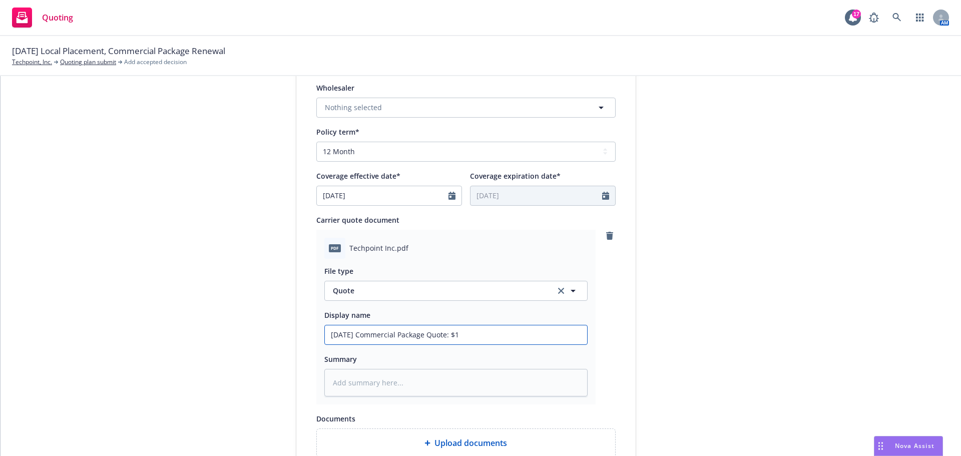
type textarea "x"
type input "[DATE] Commercial Package Quote: $12"
type textarea "x"
type input "[DATE] Commercial Package Quote: $121"
type textarea "x"
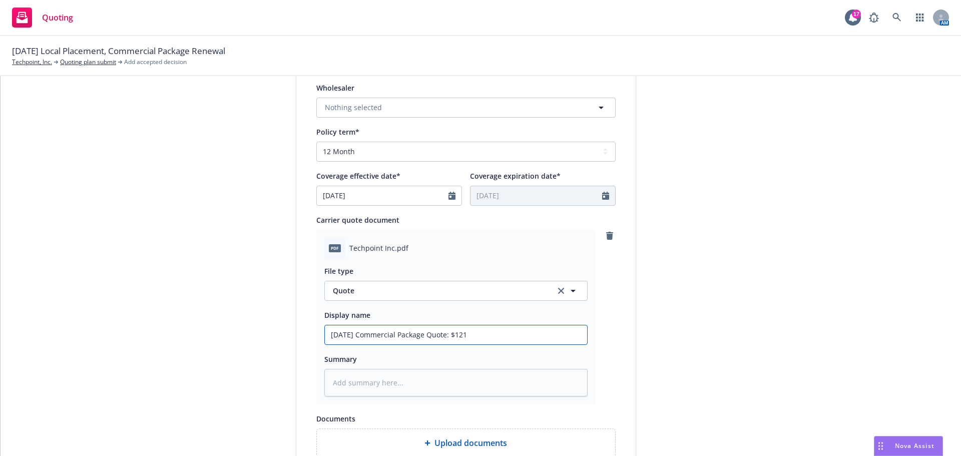
type input "[DATE] Commercial Package Quote: $121,"
click at [506, 333] on input "[DATE] Commercial Package Quote: $121,025" at bounding box center [456, 334] width 262 height 19
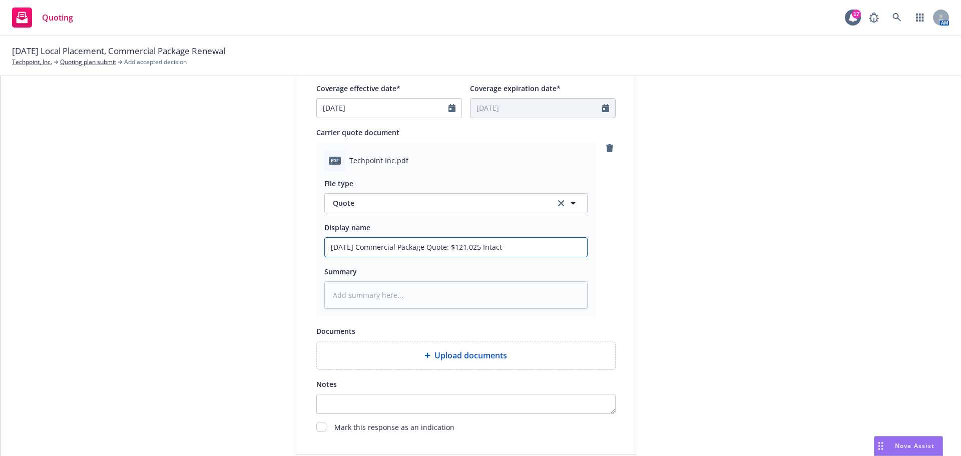
scroll to position [517, 0]
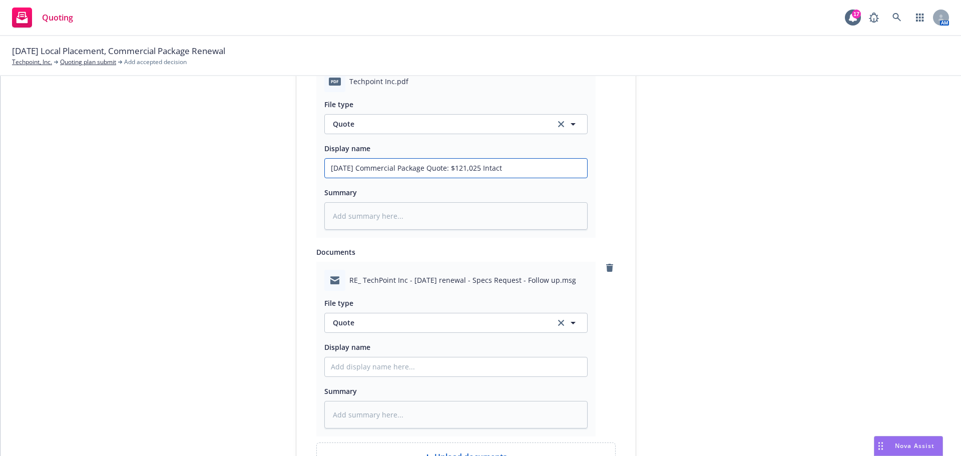
click at [532, 165] on input "[DATE] Commercial Package Quote: $121,025 Intact" at bounding box center [456, 168] width 262 height 19
click at [377, 326] on span "Quote" at bounding box center [438, 322] width 211 height 11
click at [379, 377] on span "Quote received" at bounding box center [361, 377] width 52 height 11
drag, startPoint x: 530, startPoint y: 166, endPoint x: 288, endPoint y: 166, distance: 242.2
click at [288, 166] on div "1 Quote initiation 2 Coverage selection 3 Billing info Quote initiation Display…" at bounding box center [481, 97] width 936 height 997
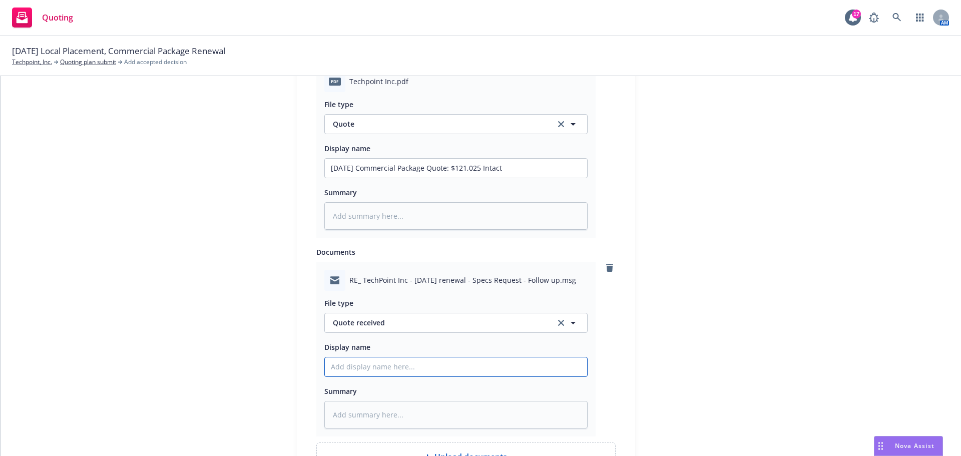
click at [336, 178] on input "Display name" at bounding box center [456, 168] width 262 height 19
paste input "[DATE] Commercial Package Quote: $121,025 Intact"
click at [485, 178] on input "[DATE] Commercial Package Quote: $121,025 Intact" at bounding box center [456, 168] width 262 height 19
click at [527, 178] on input "[DATE] Commercial Package Quote Received Intact" at bounding box center [456, 168] width 262 height 19
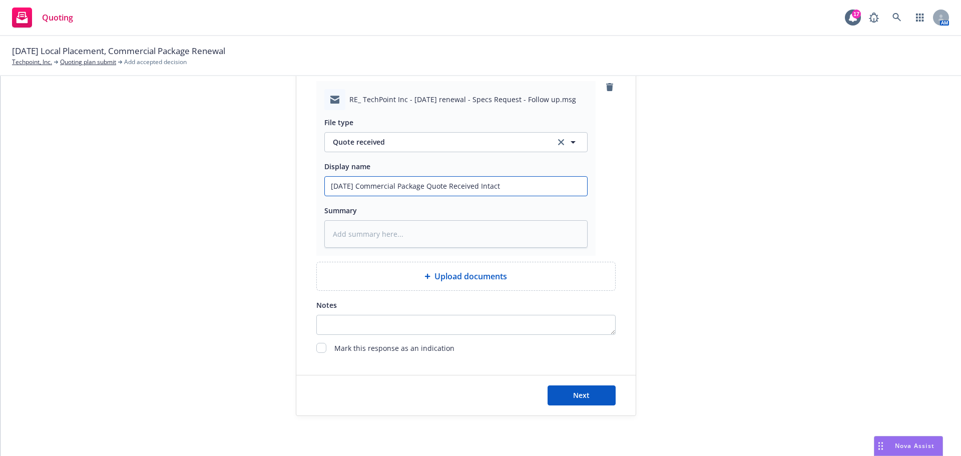
click at [590, 398] on button "Next" at bounding box center [582, 395] width 68 height 20
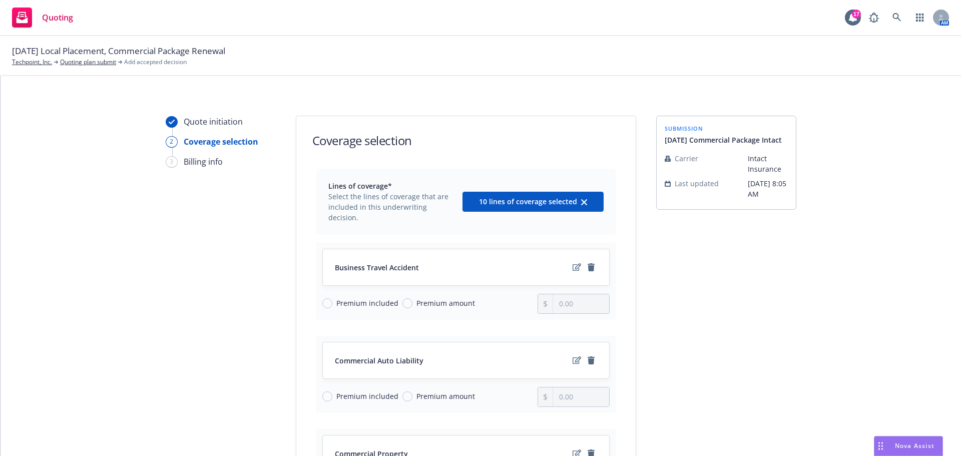
scroll to position [0, 0]
click at [588, 264] on icon "remove" at bounding box center [591, 268] width 7 height 8
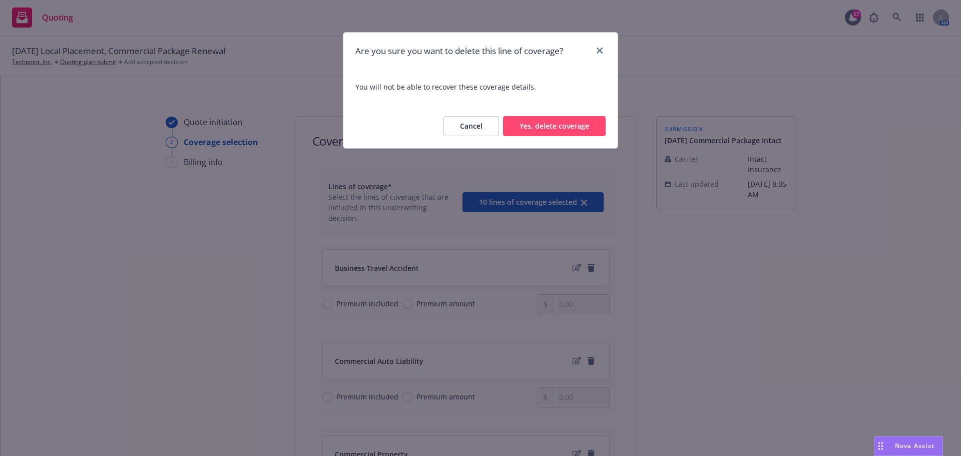
click at [567, 127] on button "Yes, delete coverage" at bounding box center [554, 126] width 103 height 20
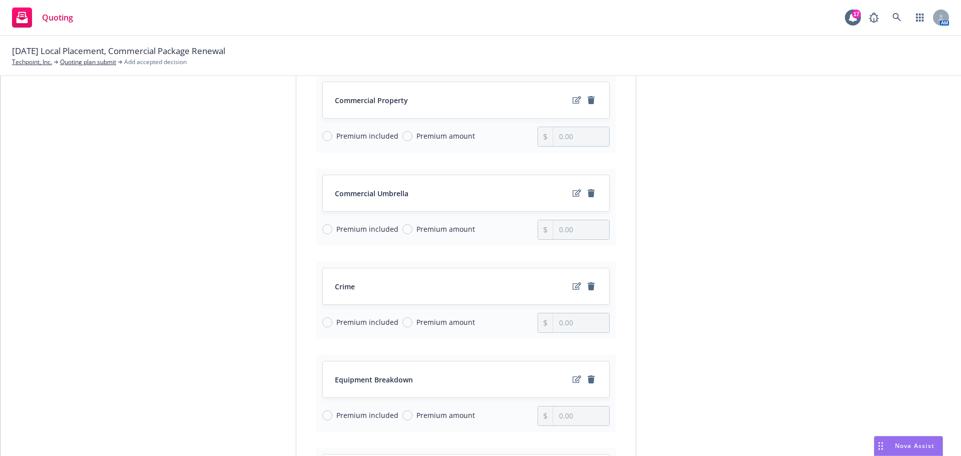
scroll to position [300, 0]
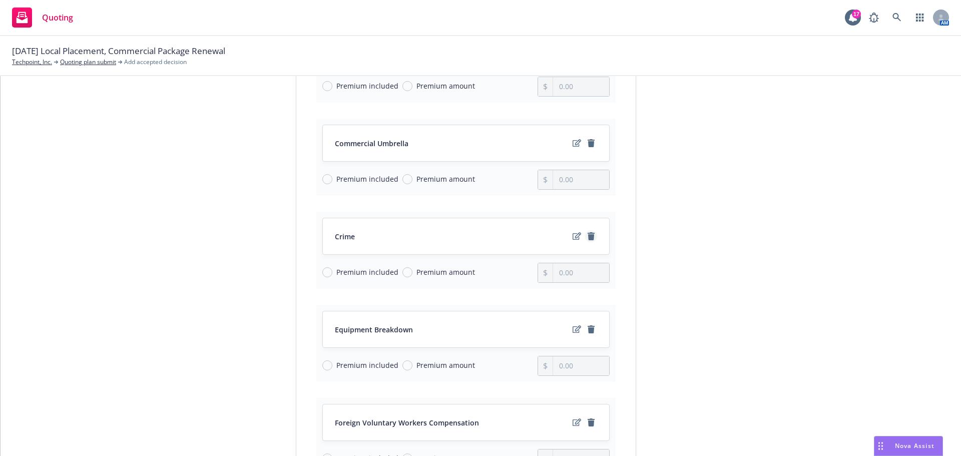
click at [588, 237] on icon "remove" at bounding box center [591, 236] width 7 height 8
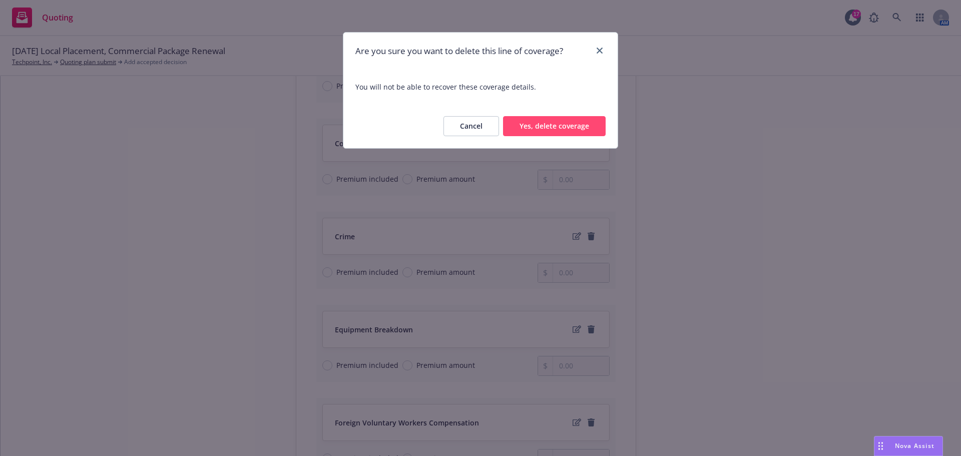
drag, startPoint x: 559, startPoint y: 128, endPoint x: 556, endPoint y: 132, distance: 5.2
click at [558, 128] on button "Yes, delete coverage" at bounding box center [554, 126] width 103 height 20
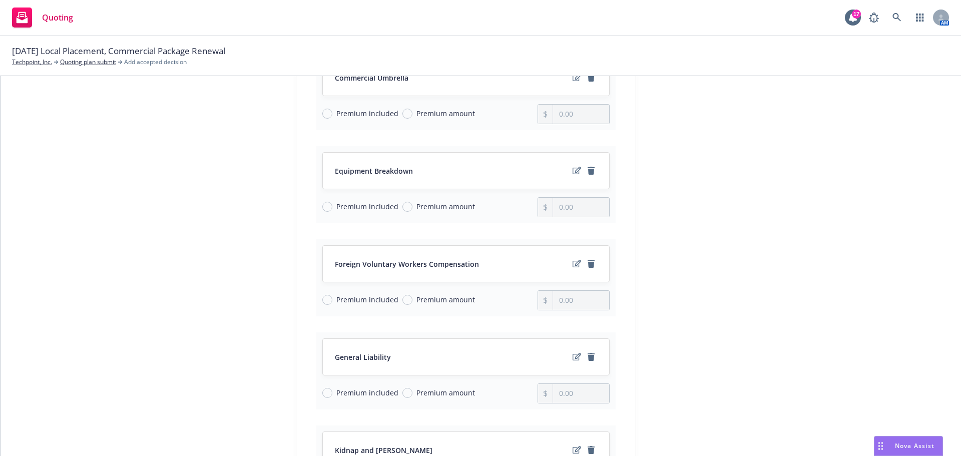
scroll to position [400, 0]
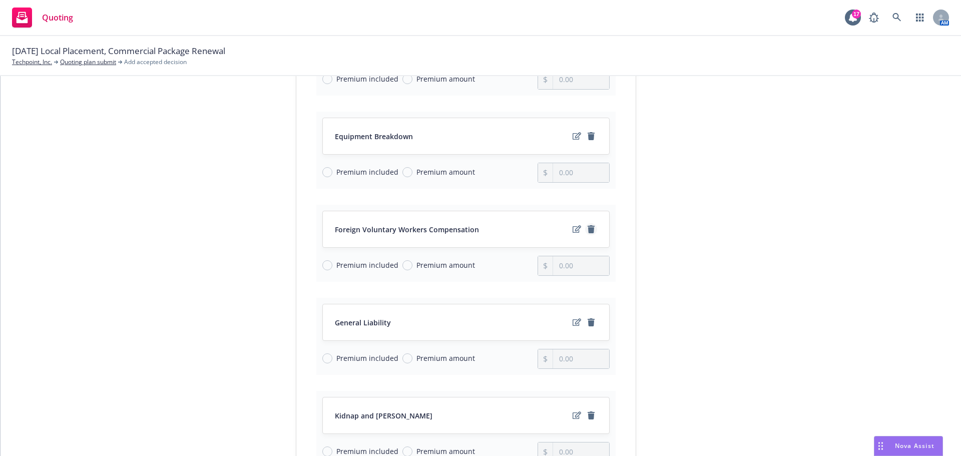
click at [588, 230] on icon "remove" at bounding box center [591, 229] width 7 height 8
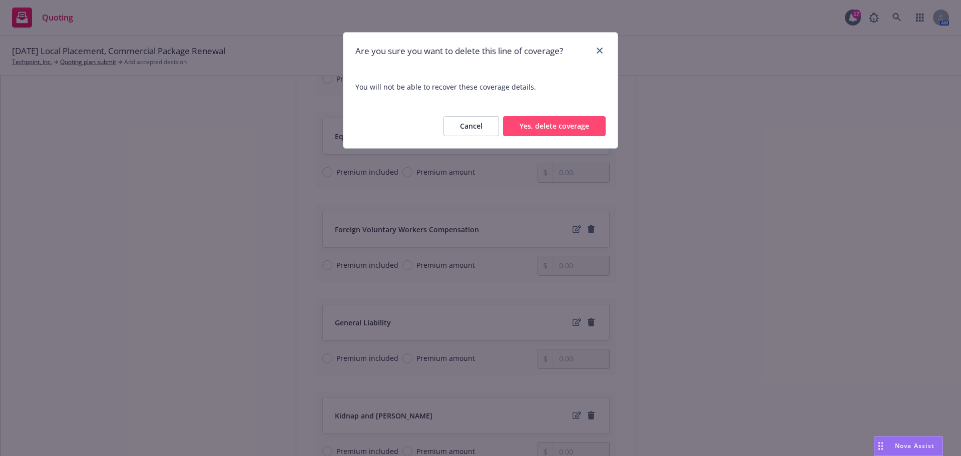
click at [555, 126] on button "Yes, delete coverage" at bounding box center [554, 126] width 103 height 20
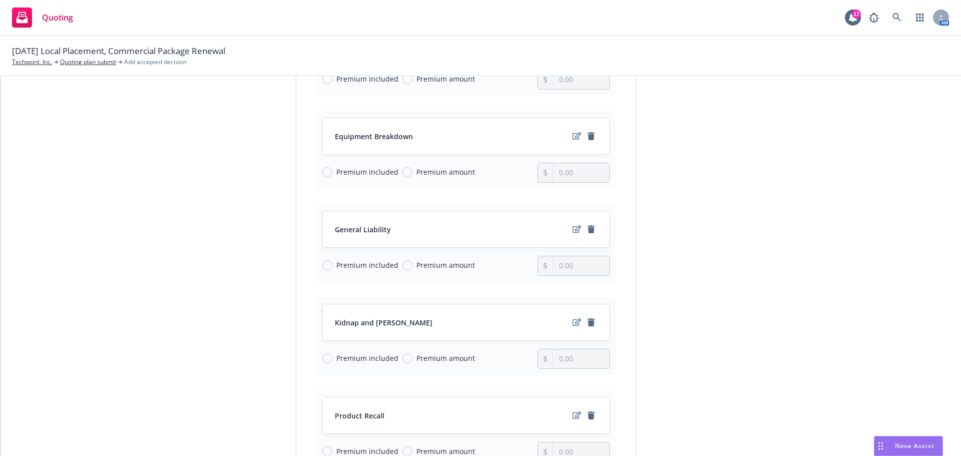
click at [592, 324] on link "remove" at bounding box center [591, 322] width 12 height 12
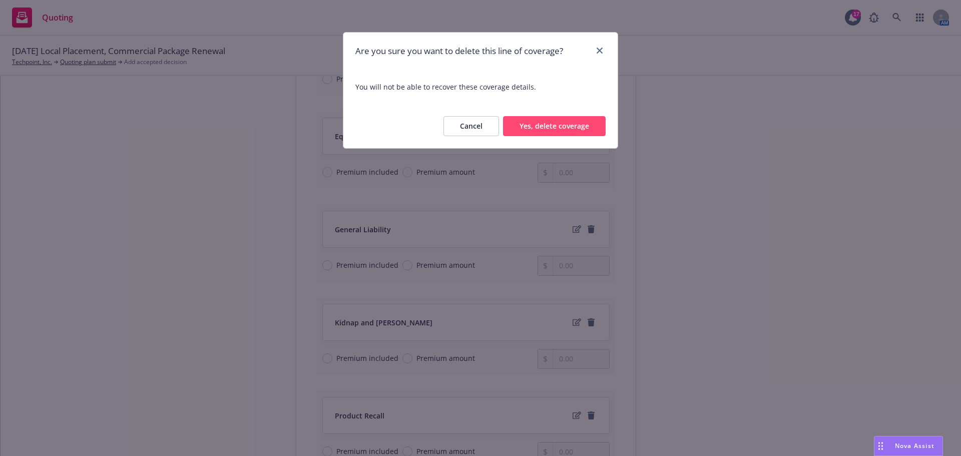
click at [554, 124] on button "Yes, delete coverage" at bounding box center [554, 126] width 103 height 20
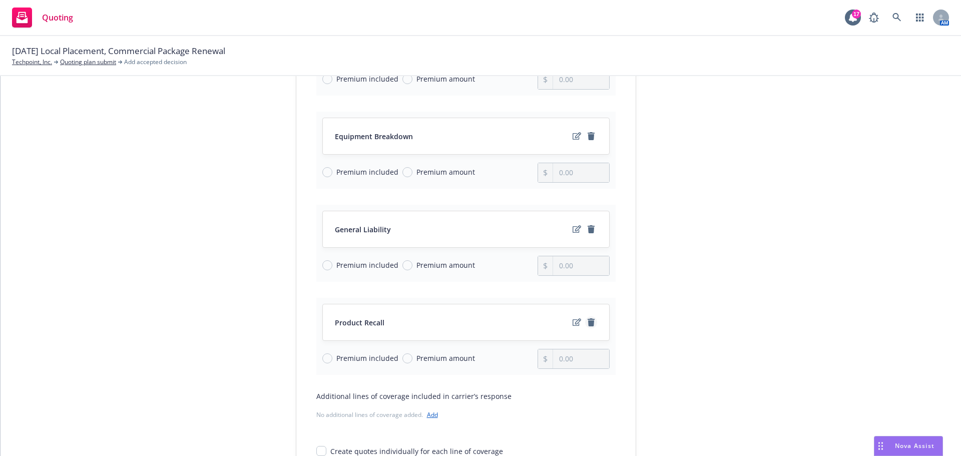
click at [589, 321] on icon "remove" at bounding box center [591, 322] width 8 height 8
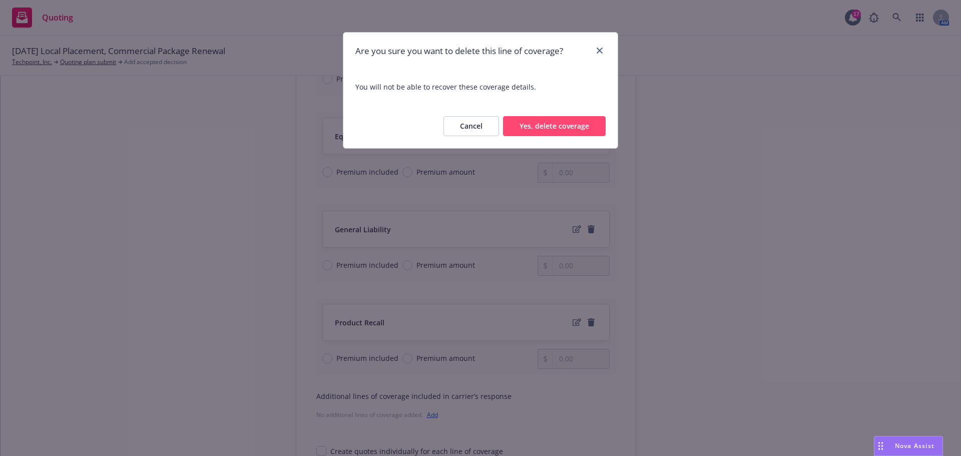
click at [467, 126] on button "Cancel" at bounding box center [471, 126] width 56 height 20
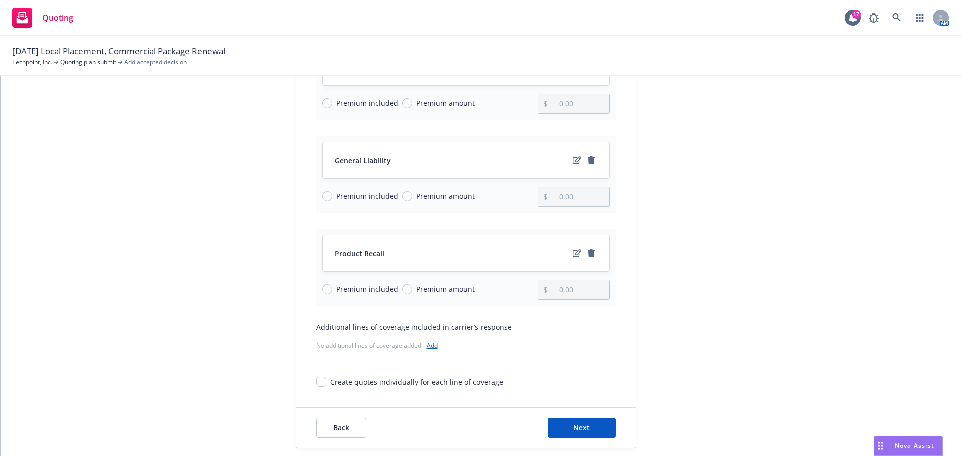
scroll to position [452, 0]
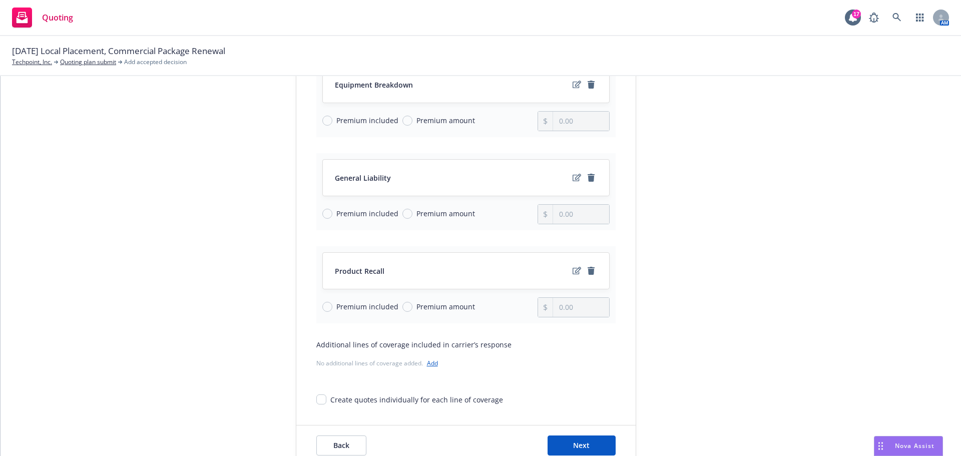
click at [431, 363] on link "Add" at bounding box center [432, 363] width 11 height 9
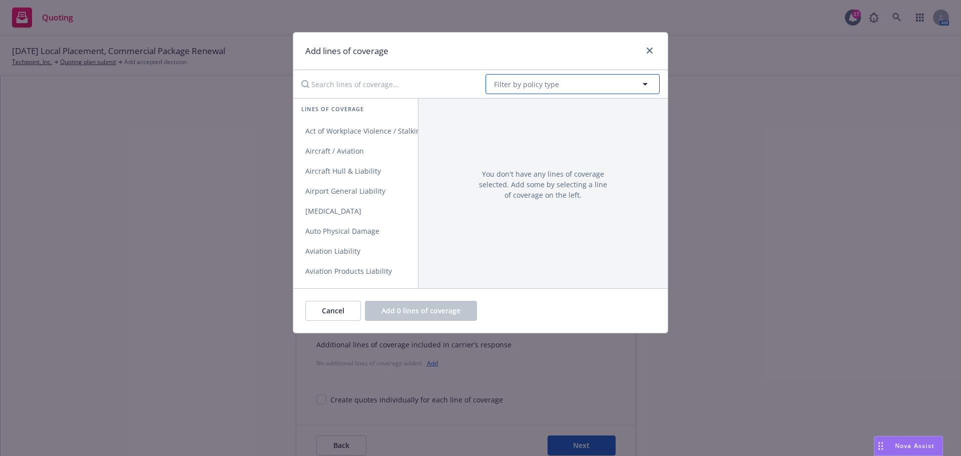
click at [521, 86] on span "Filter by policy type" at bounding box center [526, 84] width 65 height 11
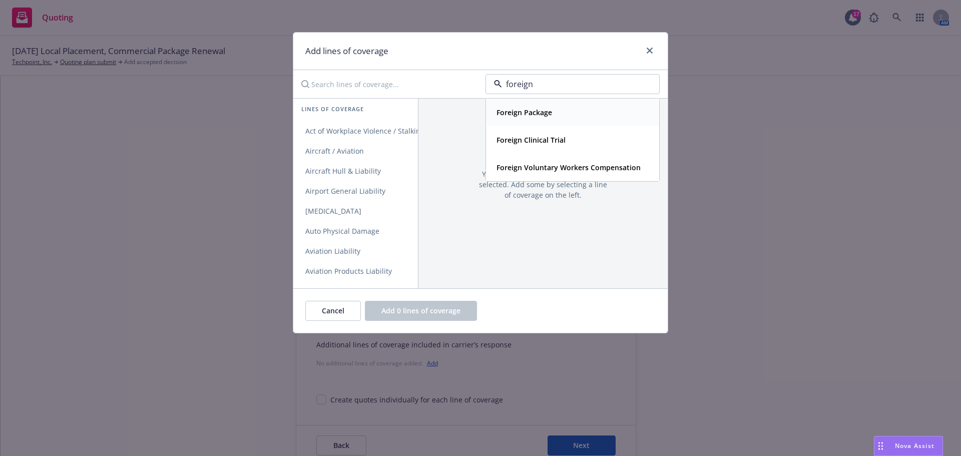
click at [531, 113] on strong "Foreign Package" at bounding box center [524, 113] width 56 height 10
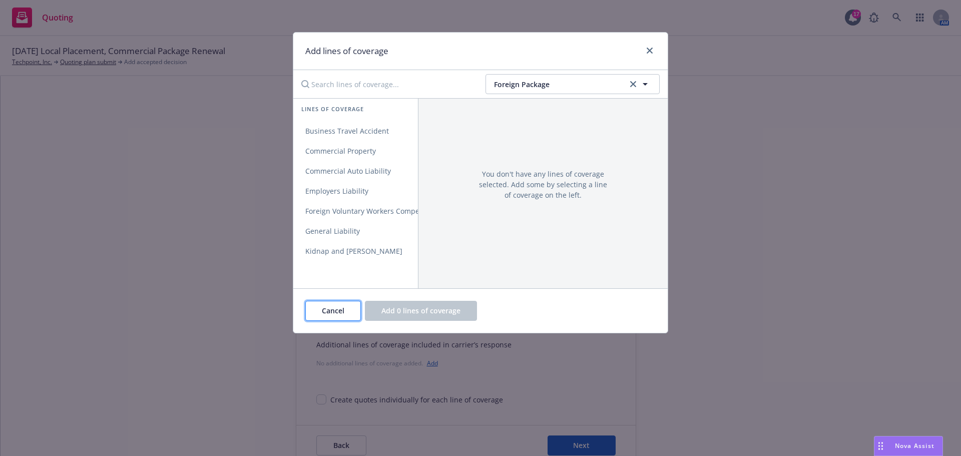
click at [333, 310] on span "Cancel" at bounding box center [333, 311] width 23 height 10
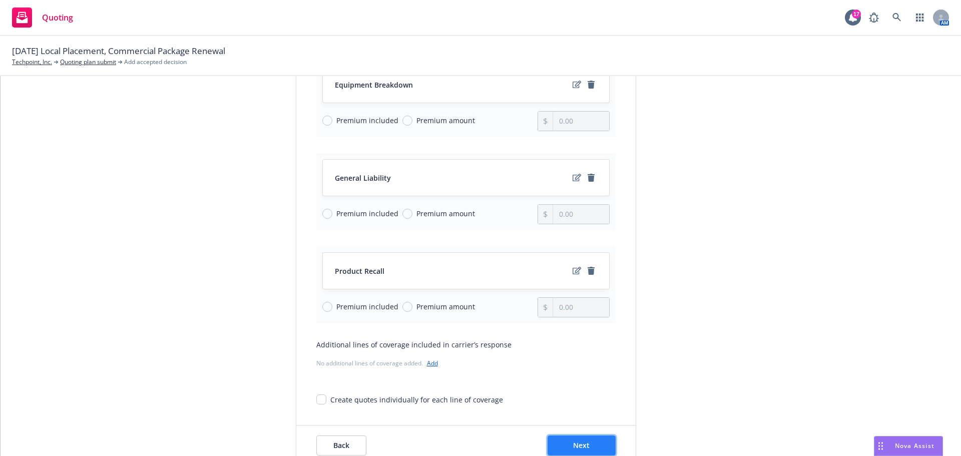
click at [573, 442] on span "Next" at bounding box center [581, 445] width 17 height 10
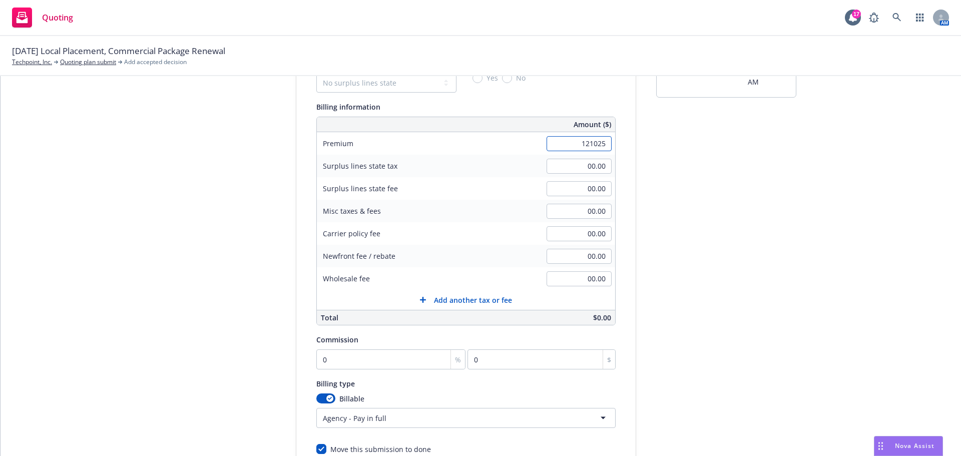
scroll to position [212, 0]
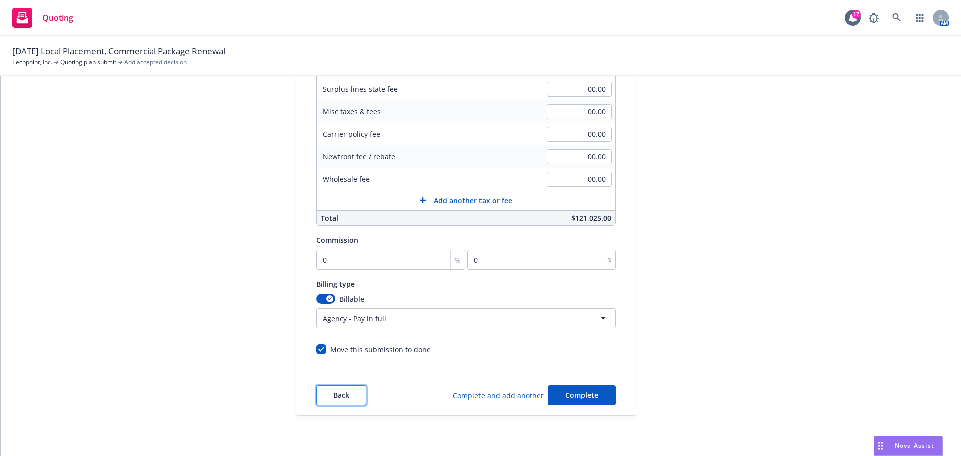
click at [335, 391] on span "Back" at bounding box center [341, 395] width 16 height 10
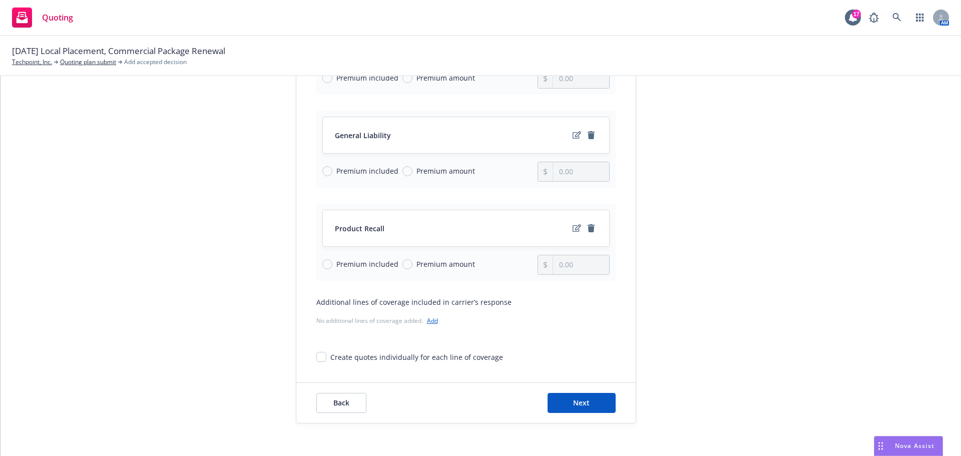
scroll to position [502, 0]
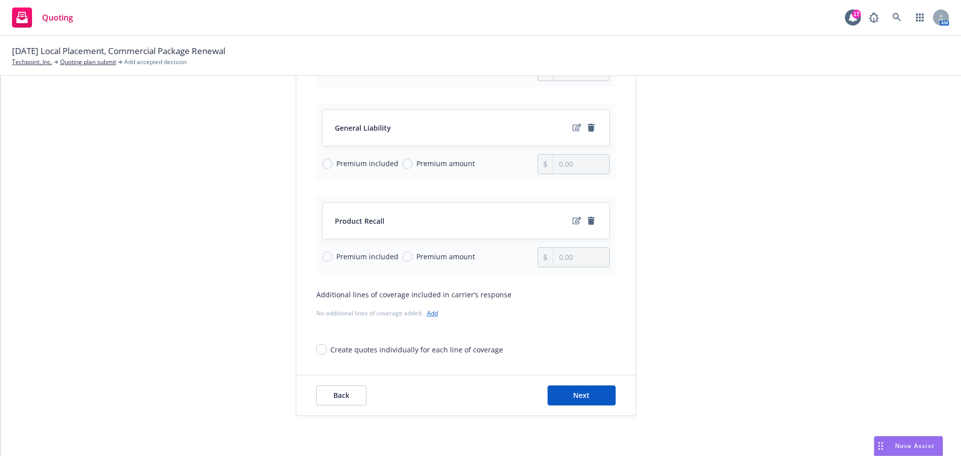
click at [427, 312] on link "Add" at bounding box center [432, 313] width 11 height 9
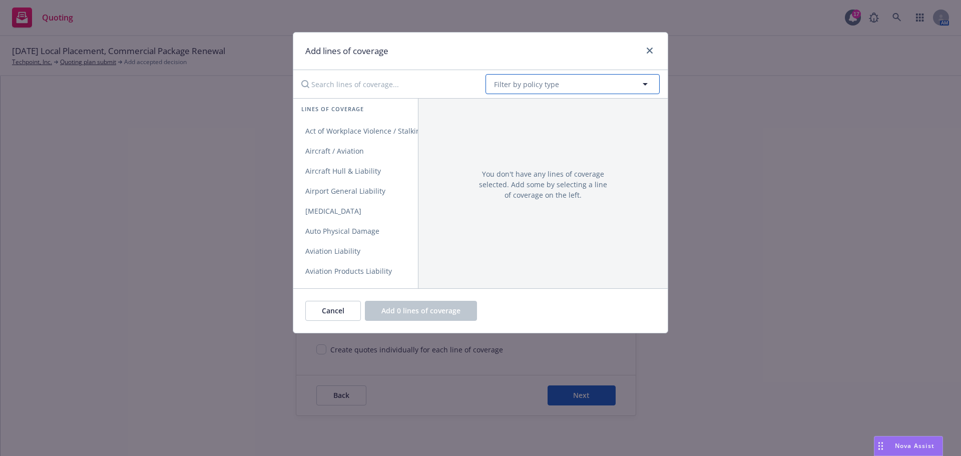
click at [513, 81] on span "Filter by policy type" at bounding box center [526, 84] width 65 height 11
click at [508, 116] on strong "Crime" at bounding box center [506, 113] width 20 height 10
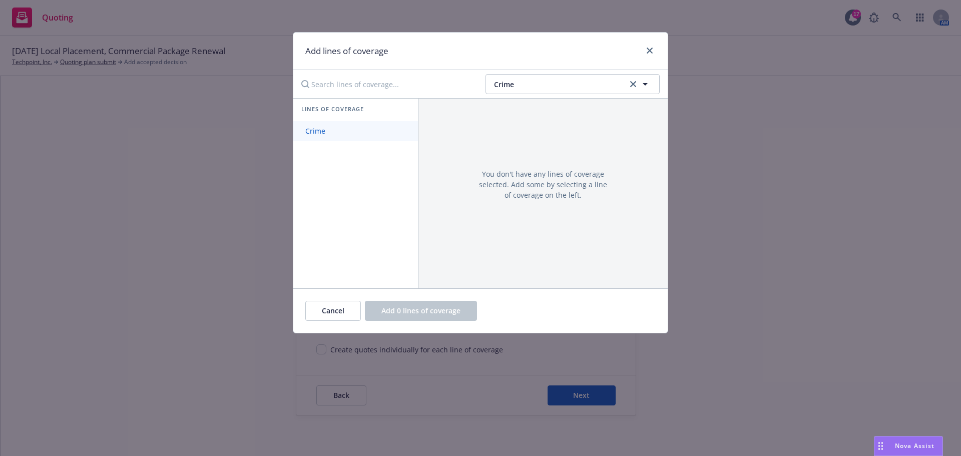
click at [319, 131] on span "Crime" at bounding box center [315, 131] width 44 height 10
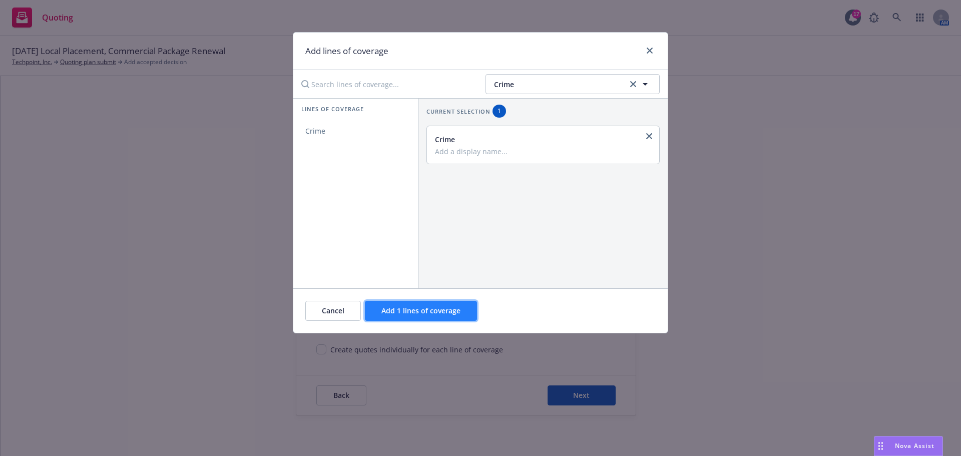
click at [389, 315] on span "Add 1 lines of coverage" at bounding box center [420, 311] width 79 height 10
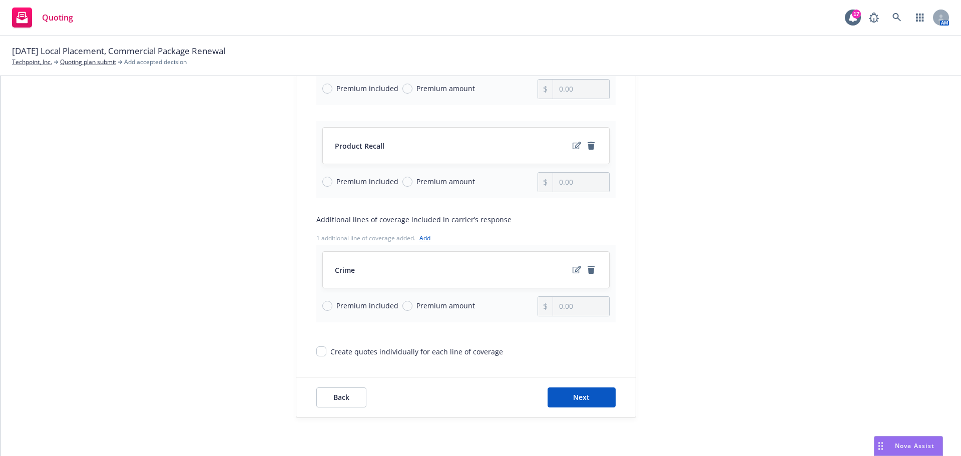
scroll to position [579, 0]
click at [593, 394] on button "Next" at bounding box center [582, 395] width 68 height 20
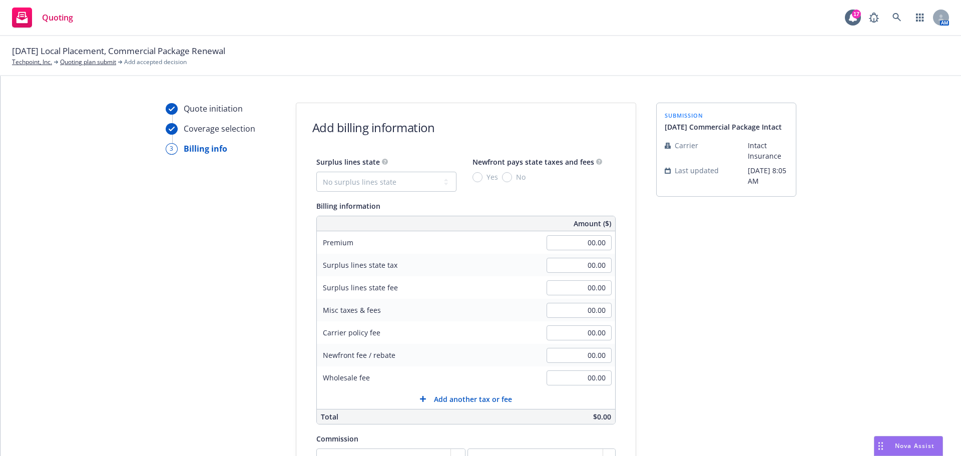
scroll to position [12, 0]
click at [576, 247] on input "00.00" at bounding box center [579, 244] width 65 height 15
click at [761, 306] on div "submission [DATE] Commercial Package Intact Carrier Intact Insurance Last updat…" at bounding box center [726, 360] width 140 height 512
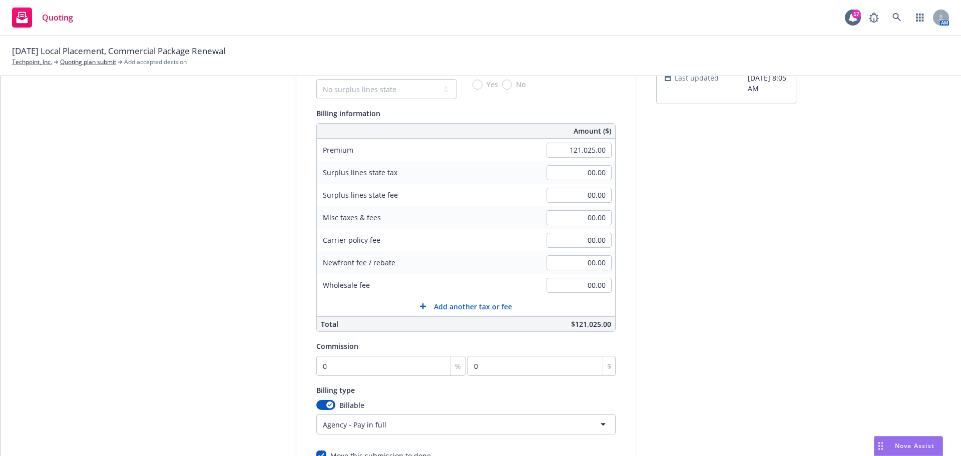
scroll to position [212, 0]
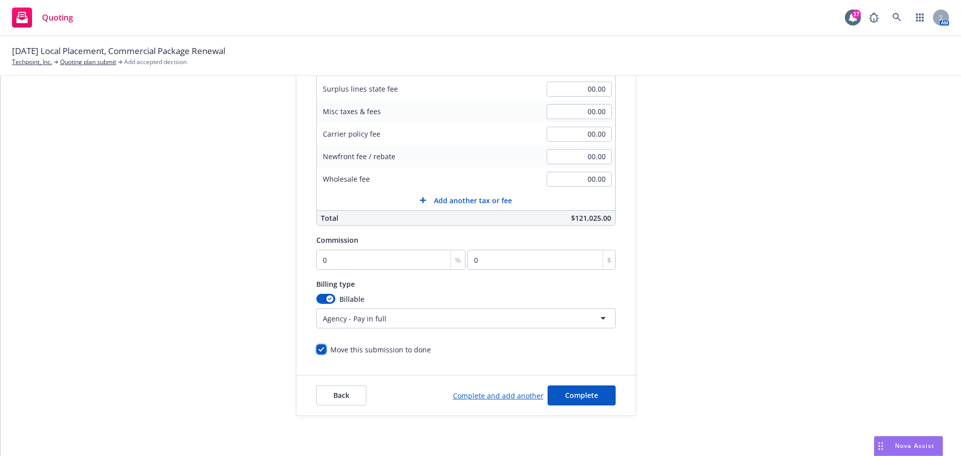
click at [316, 348] on input "Move this submission to done" at bounding box center [321, 349] width 10 height 10
click at [573, 392] on span "Complete" at bounding box center [581, 395] width 33 height 10
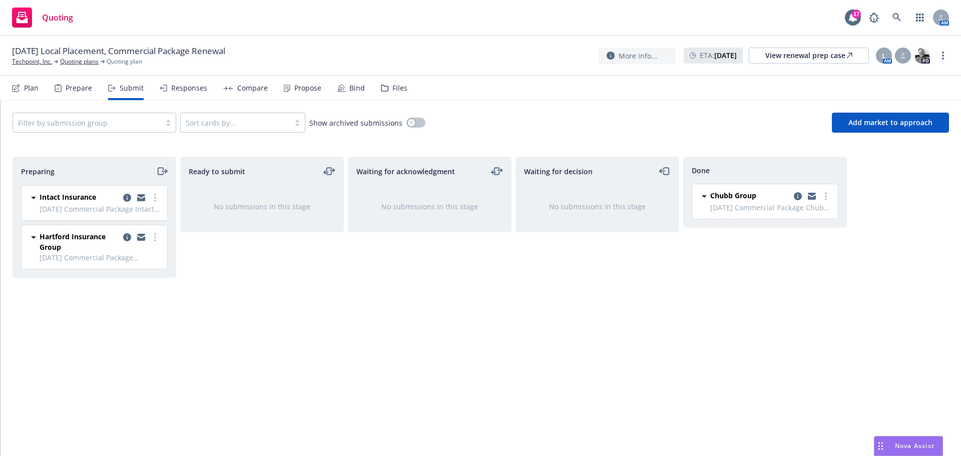
click at [162, 169] on icon "moveRight" at bounding box center [162, 171] width 12 height 12
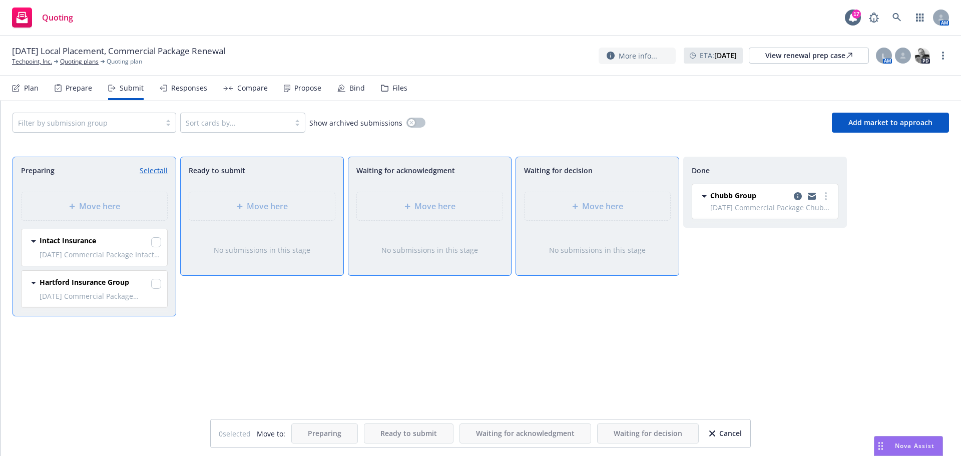
click at [166, 240] on div "Intact Insurance [DATE] Commercial Package Intact - 2025 Commercial Package [DA…" at bounding box center [95, 247] width 146 height 37
click at [152, 241] on input "checkbox" at bounding box center [156, 242] width 10 height 10
click at [562, 206] on div "Move here" at bounding box center [597, 206] width 130 height 12
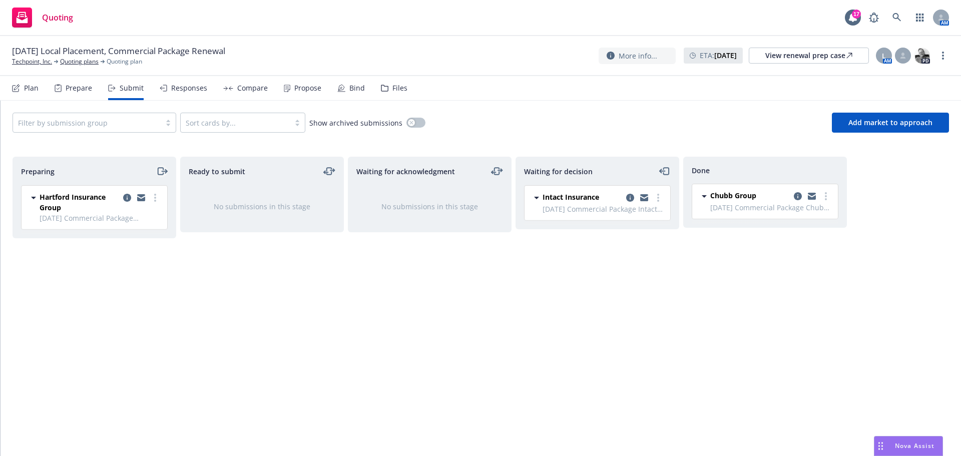
click at [158, 170] on icon "moveRight" at bounding box center [161, 171] width 6 height 7
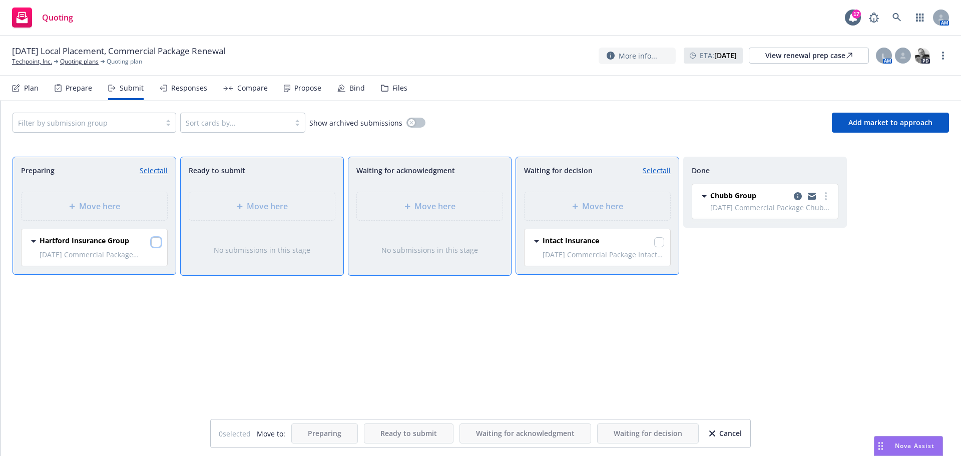
click at [158, 243] on input "checkbox" at bounding box center [156, 242] width 10 height 10
drag, startPoint x: 175, startPoint y: 345, endPoint x: 173, endPoint y: 336, distance: 8.7
click at [175, 341] on div "Preparing Select all Move here Hartford Insurance Group [DATE] Commercial Packa…" at bounding box center [95, 296] width 164 height 278
click at [738, 435] on div "Cancel" at bounding box center [725, 433] width 33 height 19
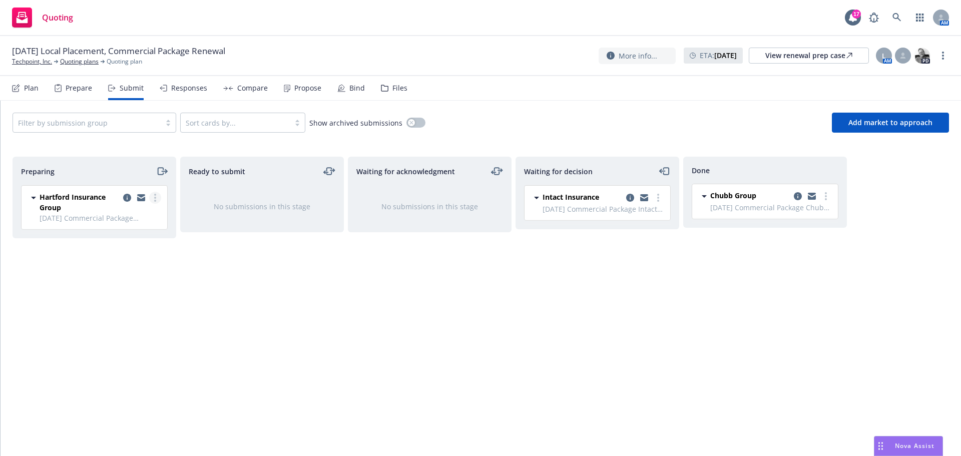
click at [155, 199] on circle "more" at bounding box center [155, 198] width 2 height 2
click at [277, 312] on div "Ready to submit No submissions in this stage" at bounding box center [262, 296] width 164 height 278
click at [632, 196] on icon "copy logging email" at bounding box center [630, 198] width 8 height 8
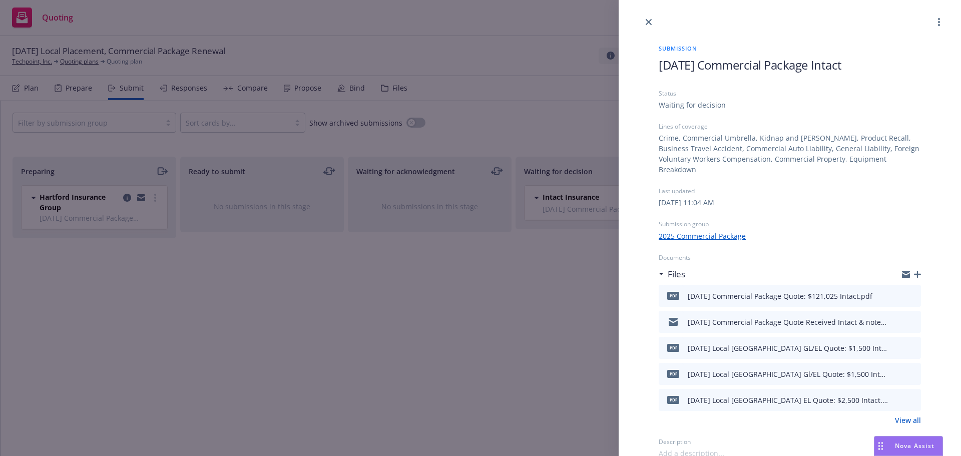
click at [918, 271] on icon "button" at bounding box center [917, 274] width 7 height 7
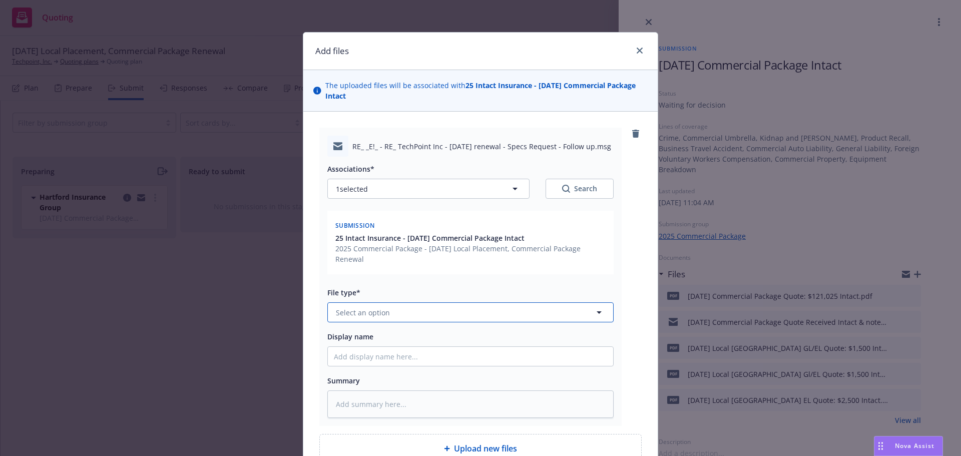
click at [344, 316] on span "Select an option" at bounding box center [363, 312] width 54 height 11
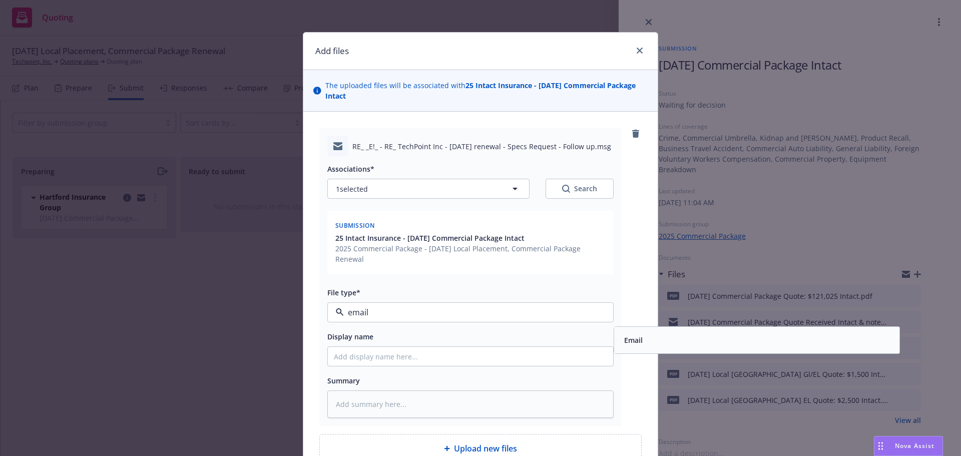
click at [647, 333] on div "Email" at bounding box center [756, 340] width 273 height 15
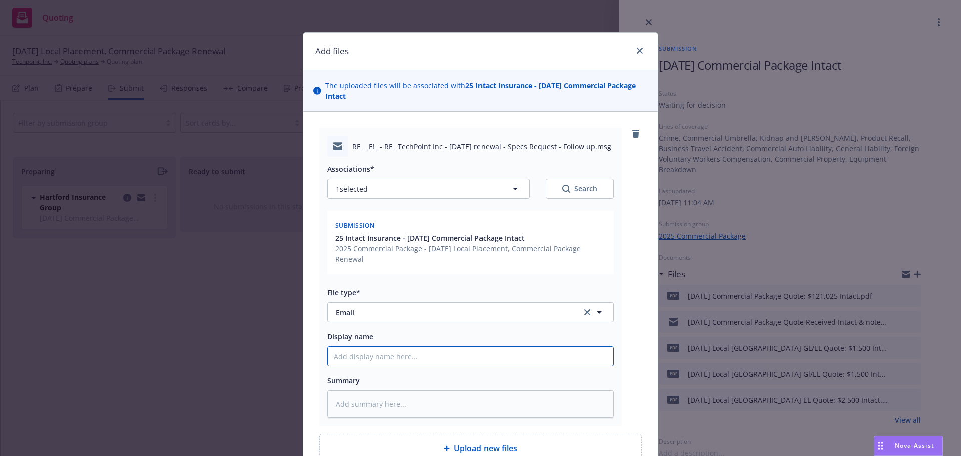
click at [392, 348] on input "Display name" at bounding box center [470, 356] width 285 height 19
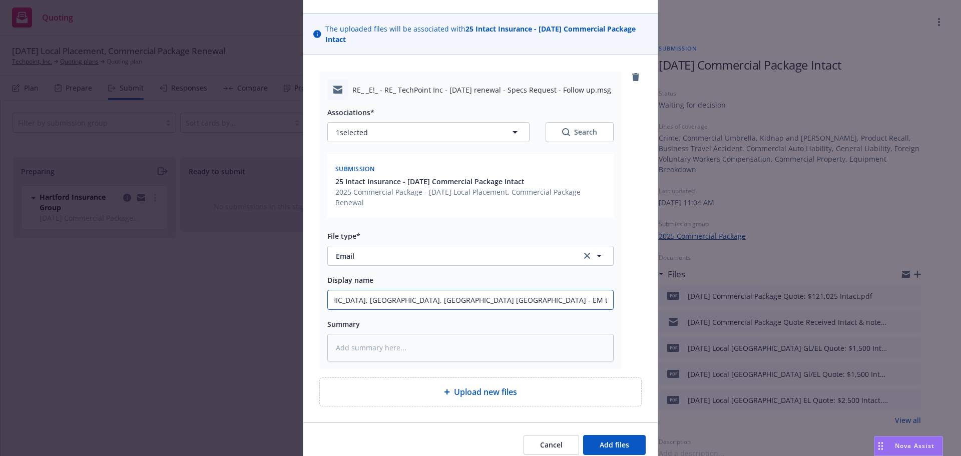
scroll to position [100, 0]
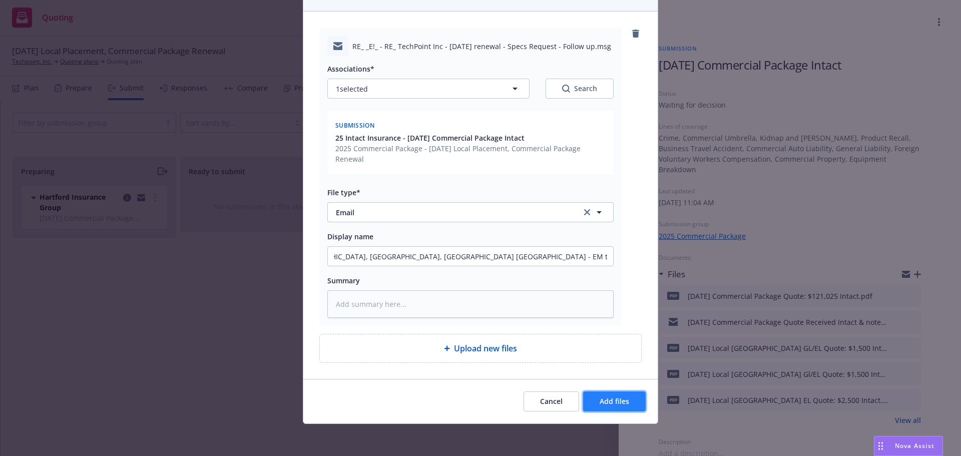
click at [612, 399] on span "Add files" at bounding box center [615, 401] width 30 height 10
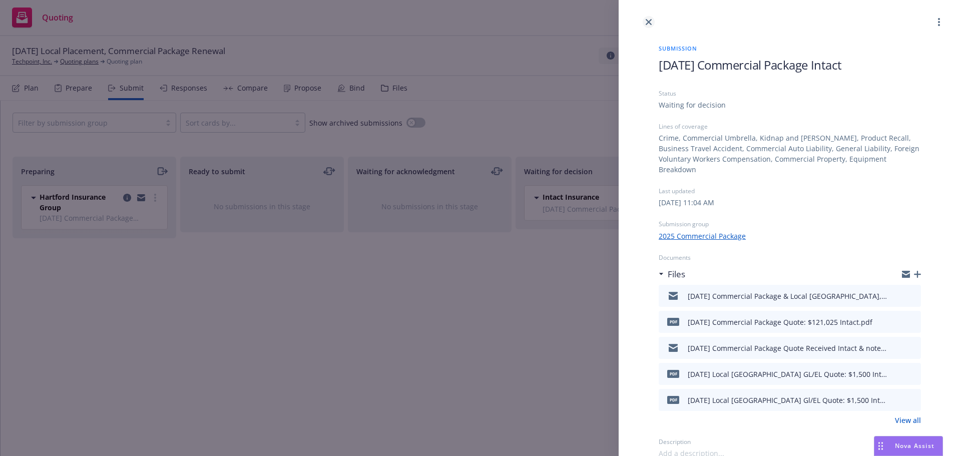
drag, startPoint x: 648, startPoint y: 22, endPoint x: 510, endPoint y: 6, distance: 138.0
click at [650, 21] on icon "close" at bounding box center [649, 22] width 6 height 6
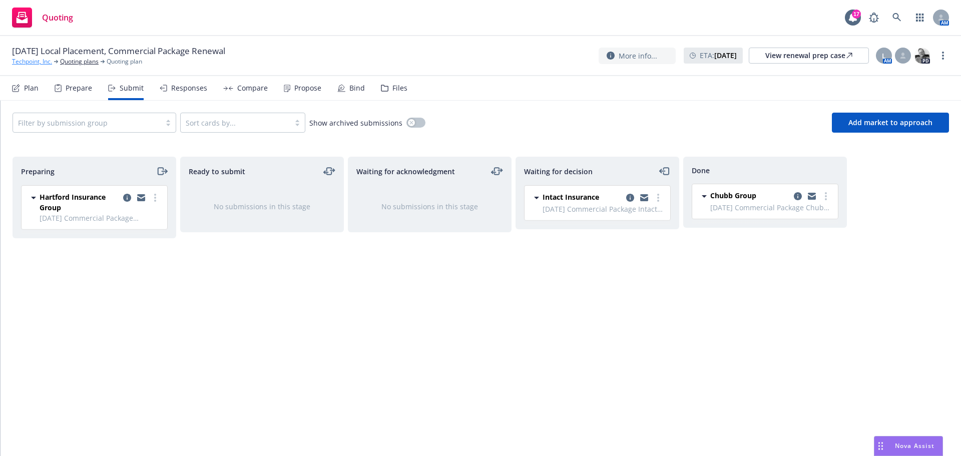
click at [23, 61] on link "Techpoint, Inc." at bounding box center [32, 61] width 40 height 9
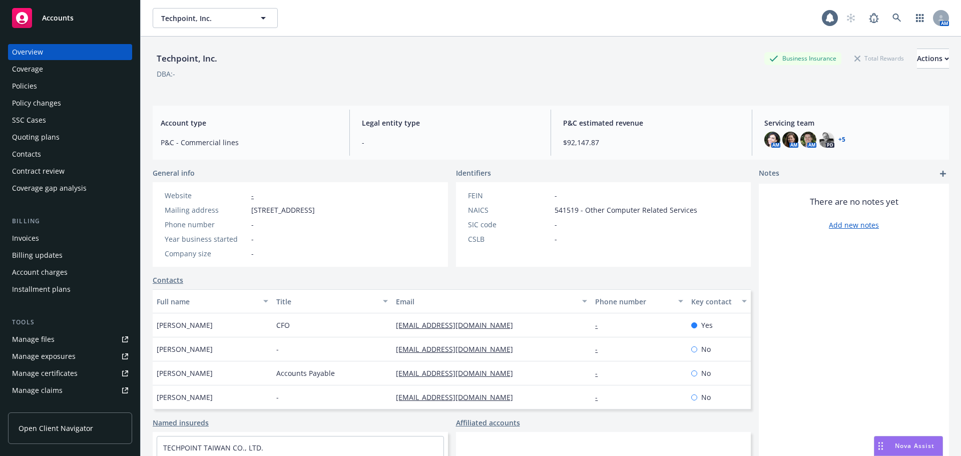
click at [38, 85] on div "Policies" at bounding box center [70, 86] width 116 height 16
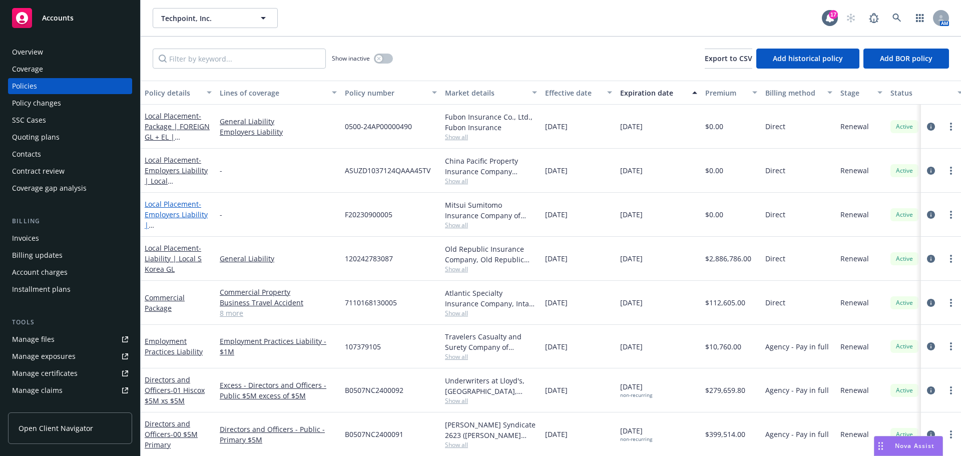
click at [176, 212] on span "- Employers Liability | Japan" at bounding box center [176, 225] width 63 height 52
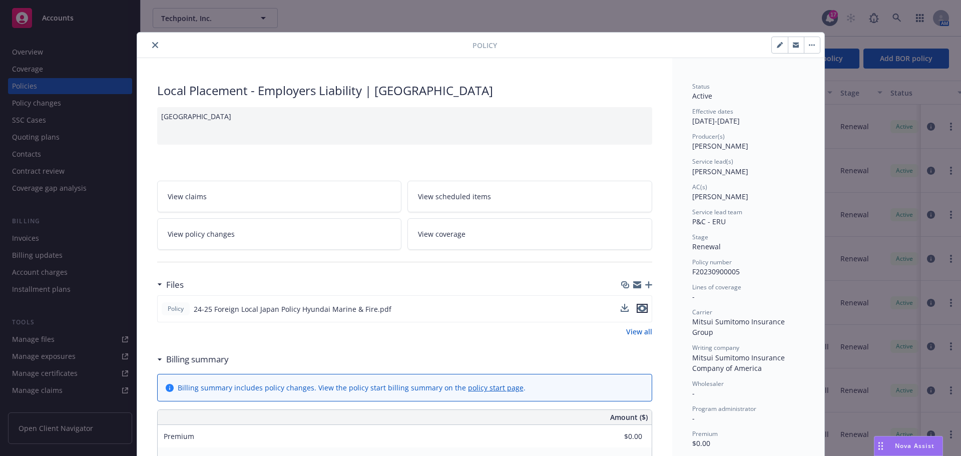
click at [638, 307] on icon "preview file" at bounding box center [642, 308] width 9 height 7
drag, startPoint x: 152, startPoint y: 45, endPoint x: 114, endPoint y: 54, distance: 39.0
click at [152, 45] on icon "close" at bounding box center [155, 45] width 6 height 6
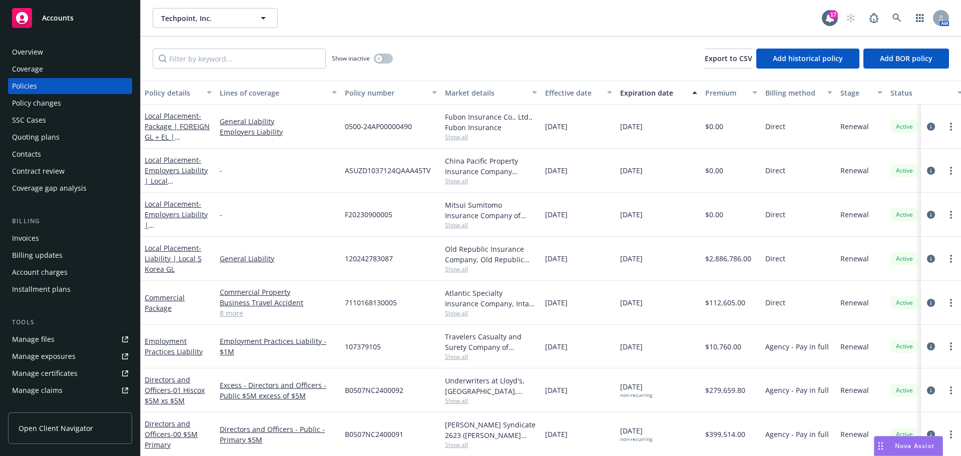
click at [895, 443] on span "Nova Assist" at bounding box center [915, 445] width 40 height 9
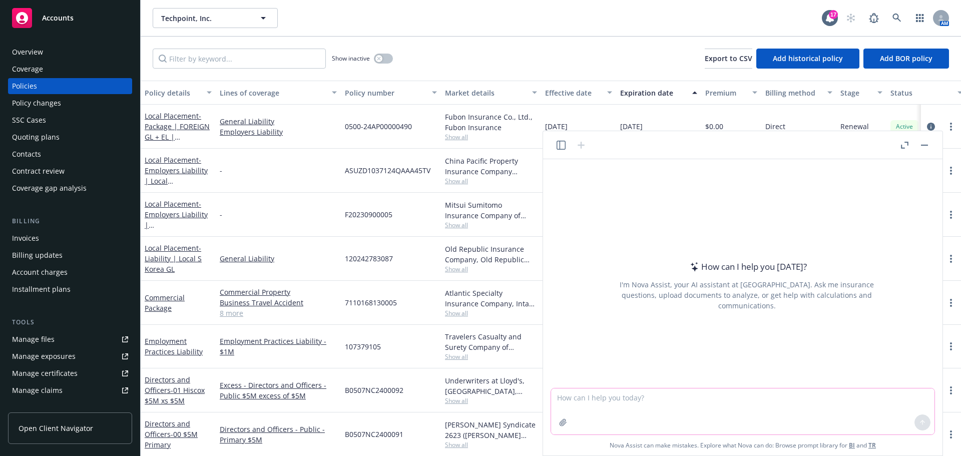
click at [586, 401] on textarea at bounding box center [742, 411] width 383 height 46
type textarea "convert yen to usd: 528,602"
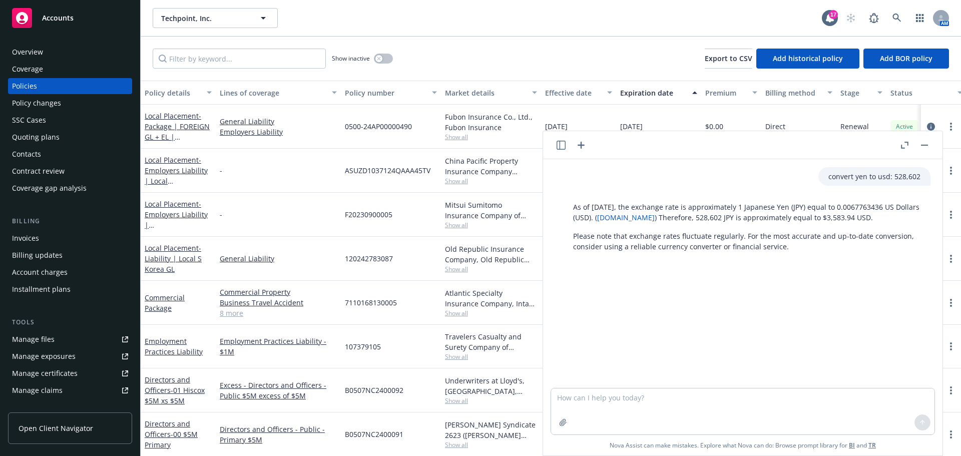
click at [926, 143] on button "button" at bounding box center [924, 145] width 12 height 12
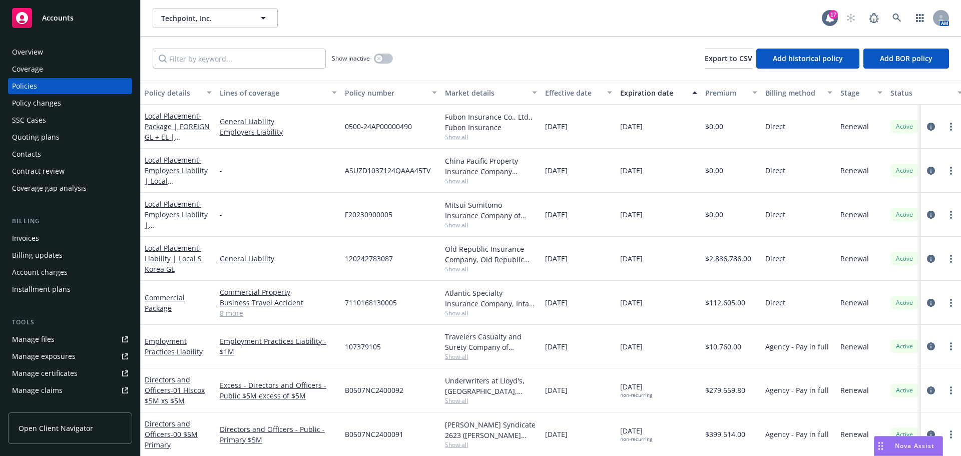
click at [38, 136] on div "Quoting plans" at bounding box center [36, 137] width 48 height 16
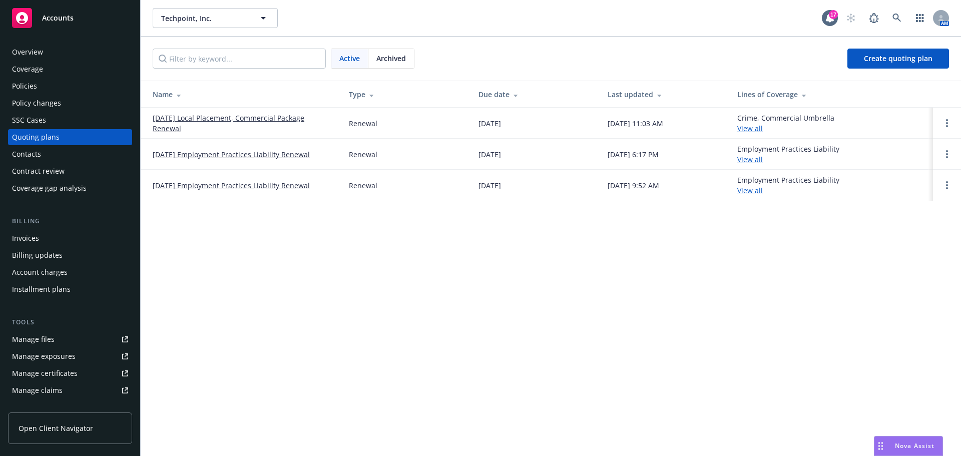
click at [258, 115] on link "[DATE] Local Placement, Commercial Package Renewal" at bounding box center [243, 123] width 180 height 21
